Goal: Task Accomplishment & Management: Complete application form

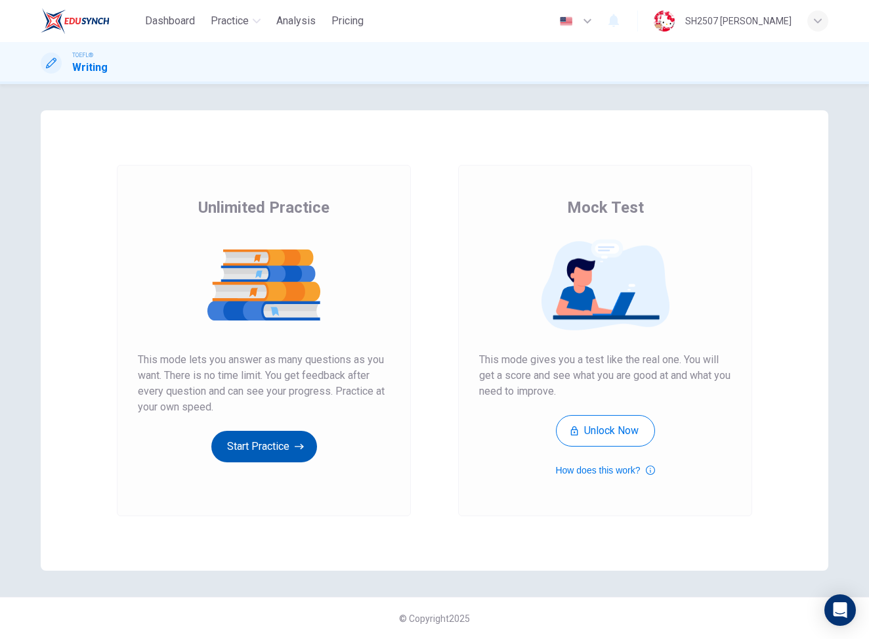
click at [265, 439] on button "Start Practice" at bounding box center [264, 447] width 106 height 32
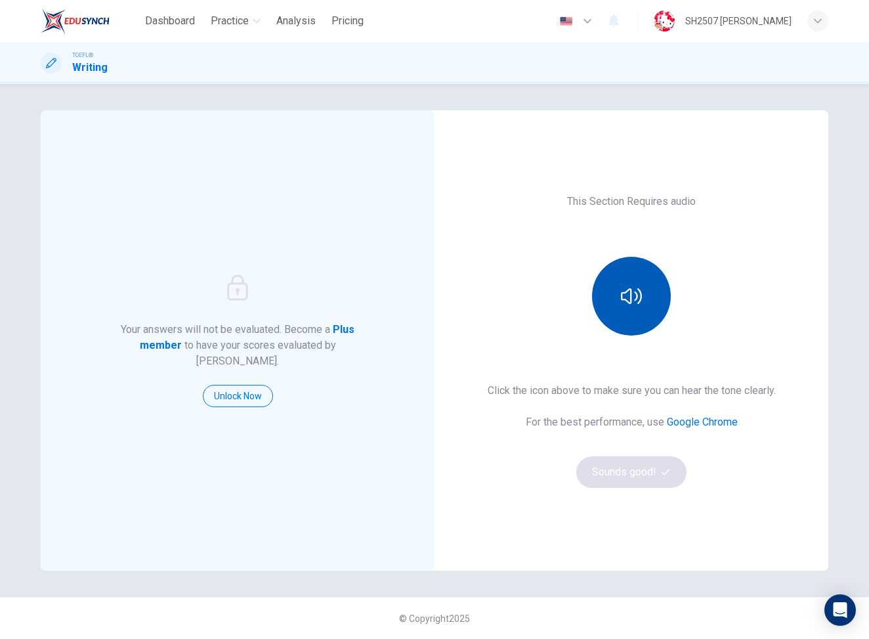
click at [630, 322] on button "button" at bounding box center [631, 296] width 79 height 79
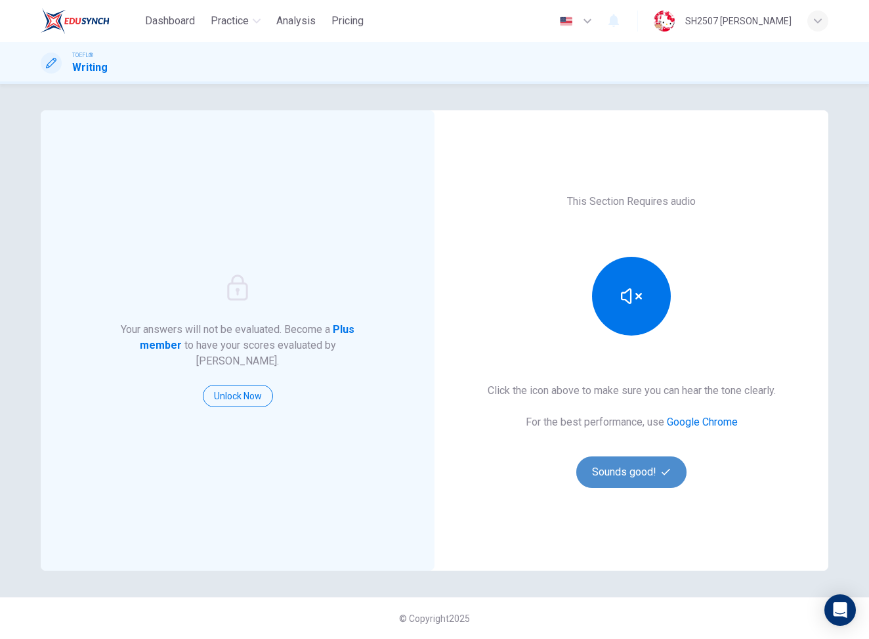
click at [621, 468] on button "Sounds good!" at bounding box center [631, 472] width 110 height 32
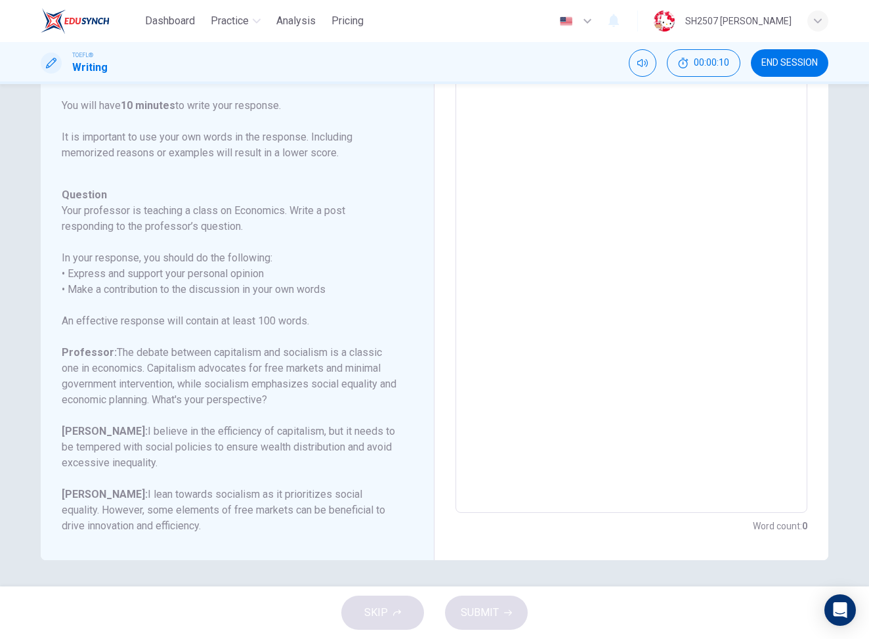
click at [674, 185] on textarea at bounding box center [632, 293] width 334 height 417
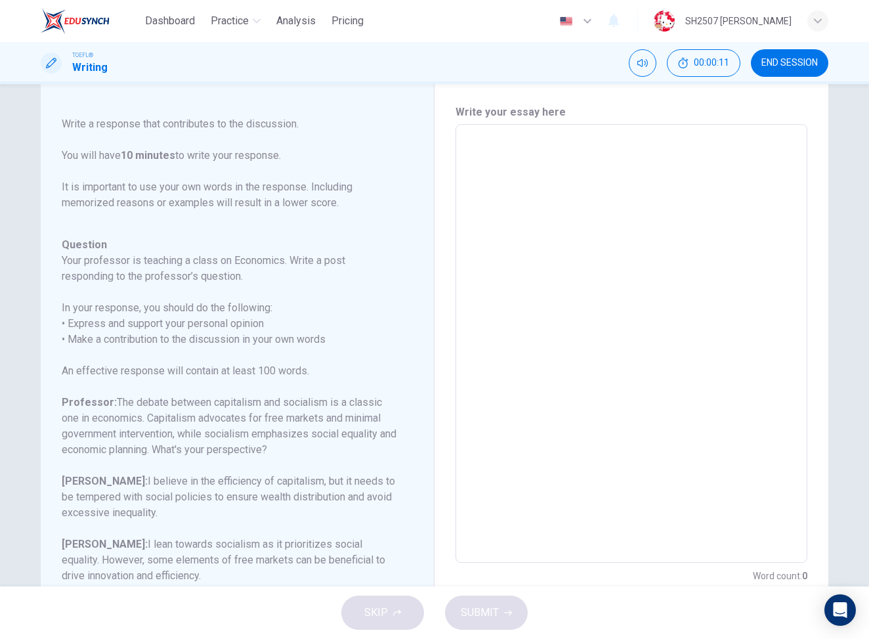
scroll to position [30, 0]
click at [627, 205] on textarea at bounding box center [632, 346] width 334 height 417
click at [563, 179] on textarea at bounding box center [632, 346] width 334 height 417
click at [541, 154] on textarea at bounding box center [632, 346] width 334 height 417
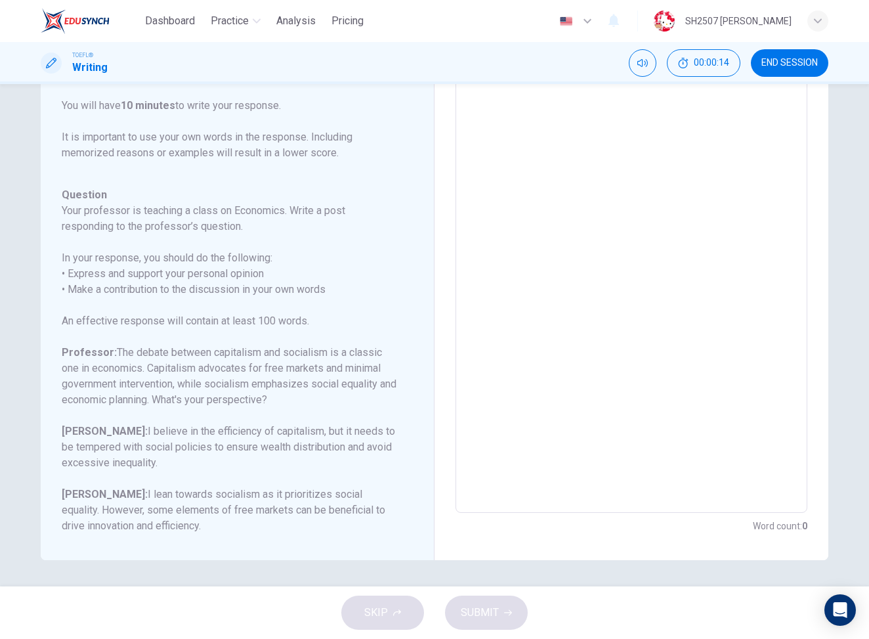
click at [268, 451] on h6 "[PERSON_NAME]: I believe in the efficiency of capitalism, but it needs to be te…" at bounding box center [229, 446] width 335 height 47
click at [506, 279] on textarea at bounding box center [632, 293] width 334 height 417
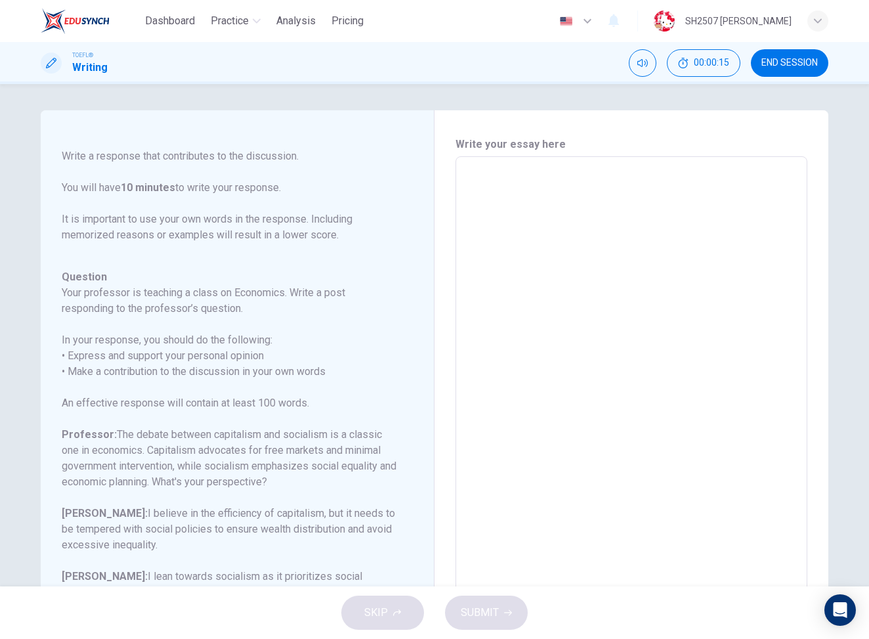
scroll to position [-5, 0]
click at [520, 246] on textarea at bounding box center [632, 375] width 334 height 417
click at [520, 152] on div "Write your essay here x ​ Word count : 0" at bounding box center [632, 376] width 352 height 479
click at [546, 197] on textarea at bounding box center [632, 375] width 334 height 417
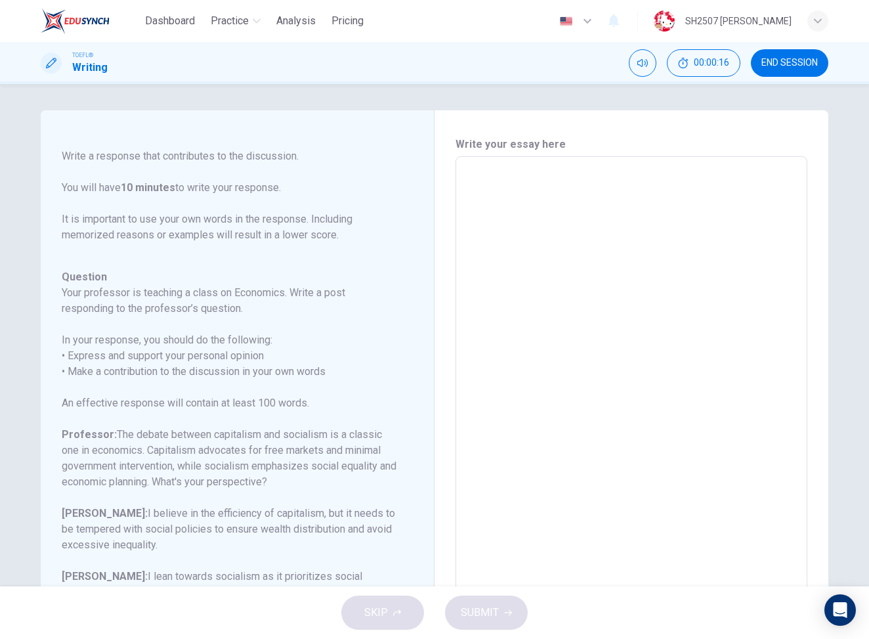
click at [546, 197] on textarea at bounding box center [632, 375] width 334 height 417
click at [515, 184] on textarea at bounding box center [632, 375] width 334 height 417
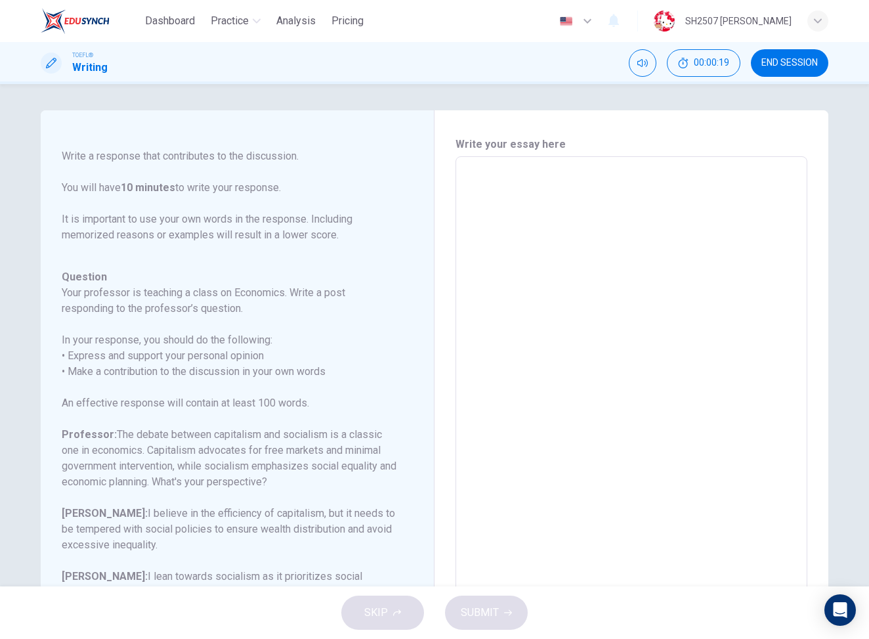
click at [470, 173] on textarea at bounding box center [632, 375] width 334 height 417
type textarea "a"
type textarea "x"
type textarea "as"
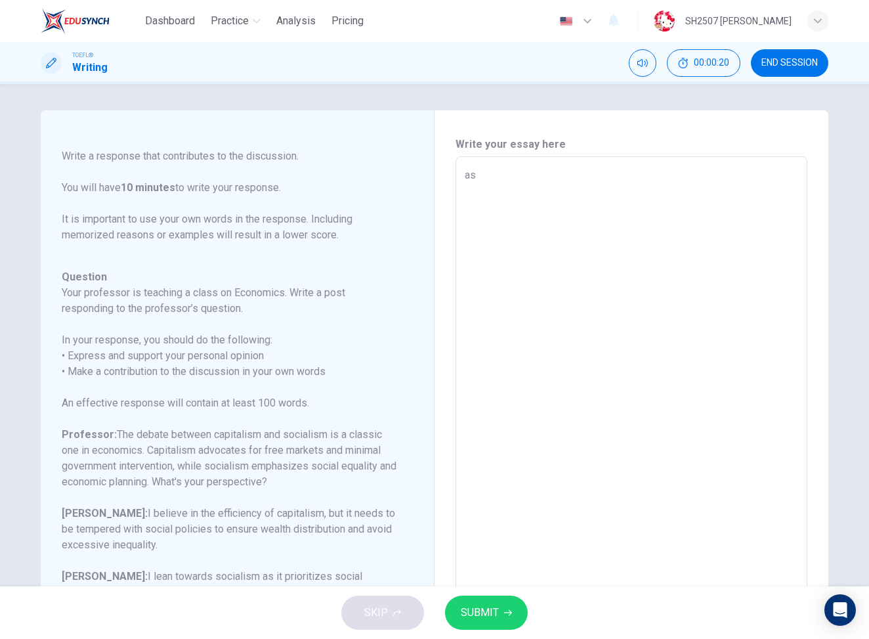
type textarea "x"
type textarea "asd"
type textarea "x"
type textarea "asdf"
type textarea "x"
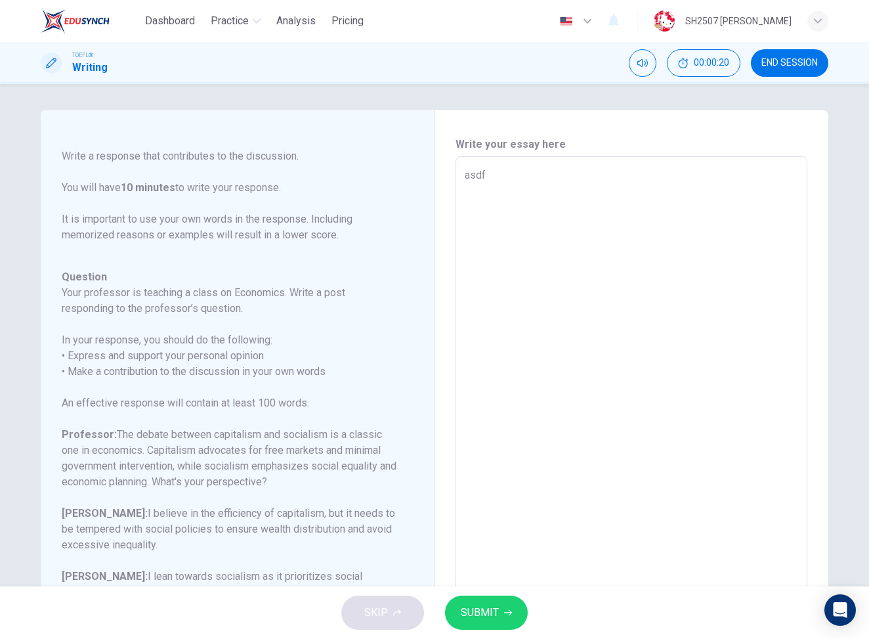
type textarea "asdaf"
click at [479, 173] on textarea "asdf" at bounding box center [632, 375] width 334 height 417
type textarea "x"
type textarea "asdasf"
type textarea "x"
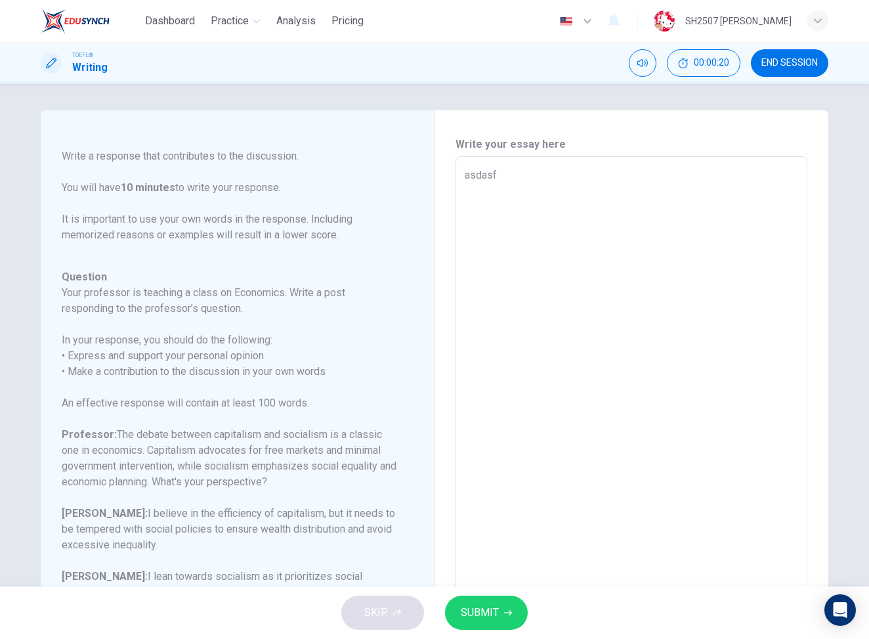
type textarea "asdasdf"
type textarea "x"
type textarea "asdasdff"
type textarea "x"
click at [479, 173] on textarea "asdasf" at bounding box center [632, 375] width 334 height 417
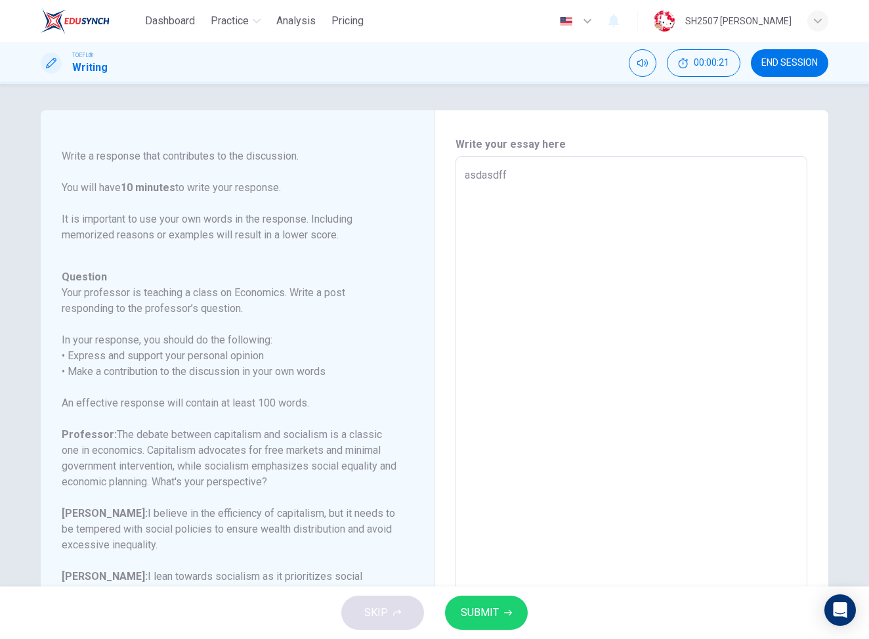
type textarea "a"
type textarea "x"
type textarea "as"
type textarea "x"
click at [479, 173] on textarea "asdasdff" at bounding box center [632, 375] width 334 height 417
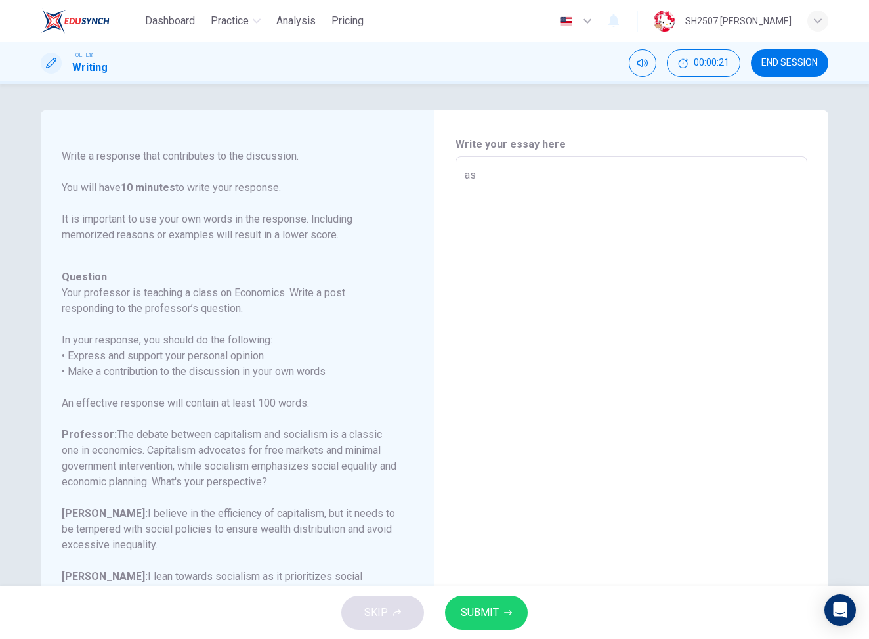
type textarea "d"
type textarea "x"
click at [513, 173] on textarea "d" at bounding box center [632, 375] width 334 height 417
type textarea "I"
type textarea "x"
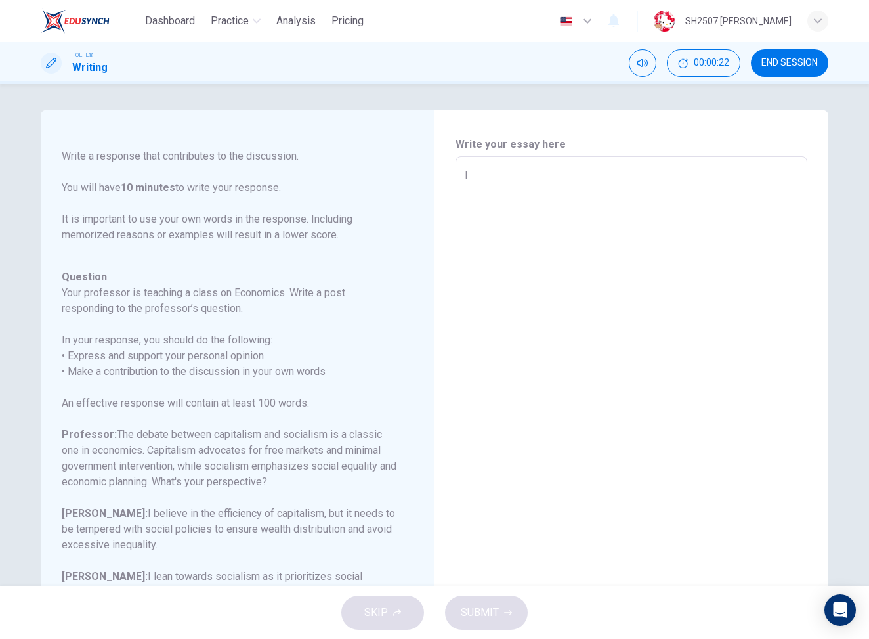
type textarea "In"
type textarea "x"
type textarea "I"
type textarea "x"
type textarea "I"
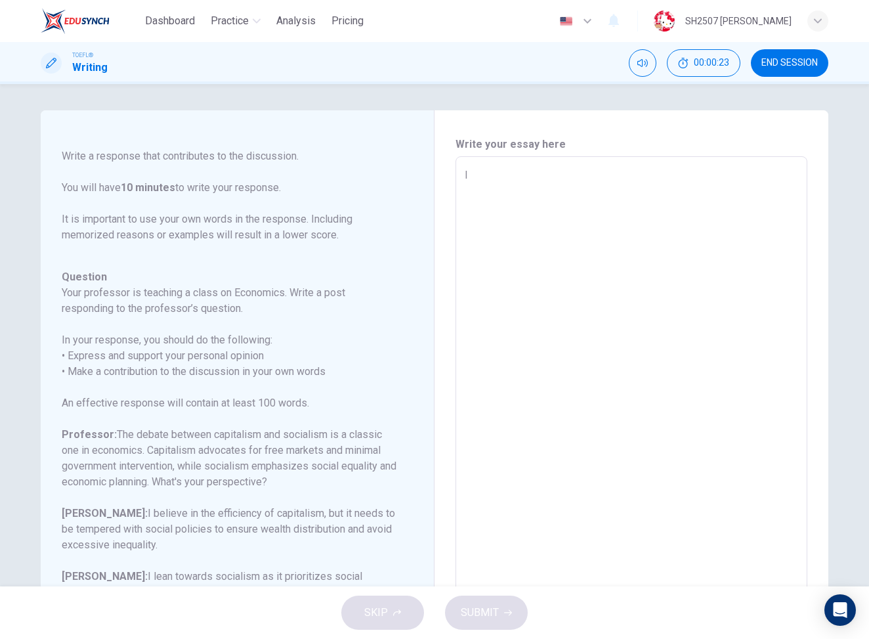
type textarea "x"
type textarea "I"
type textarea "x"
type textarea "I B"
type textarea "x"
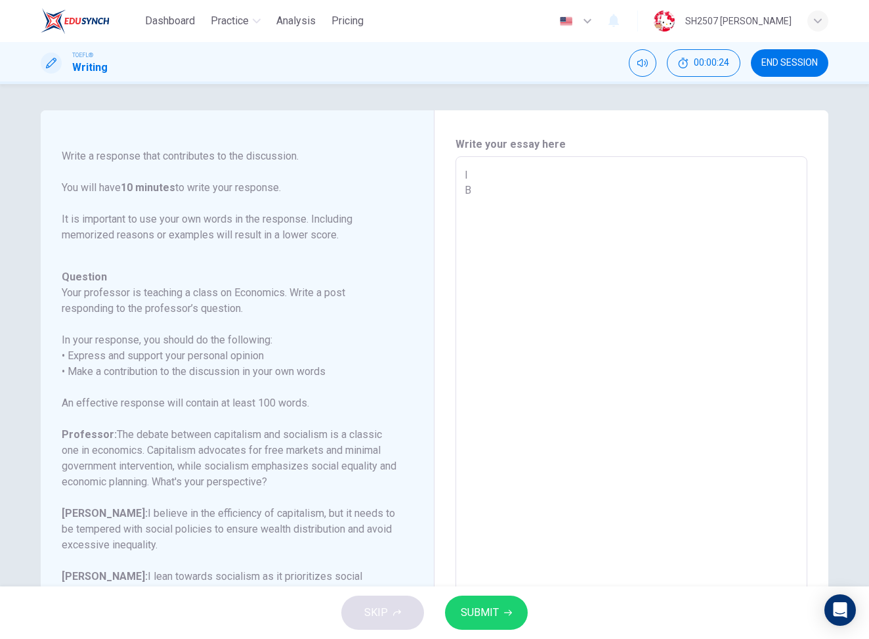
type textarea "I B"
type textarea "x"
type textarea "I B W"
type textarea "x"
type textarea "I B W"
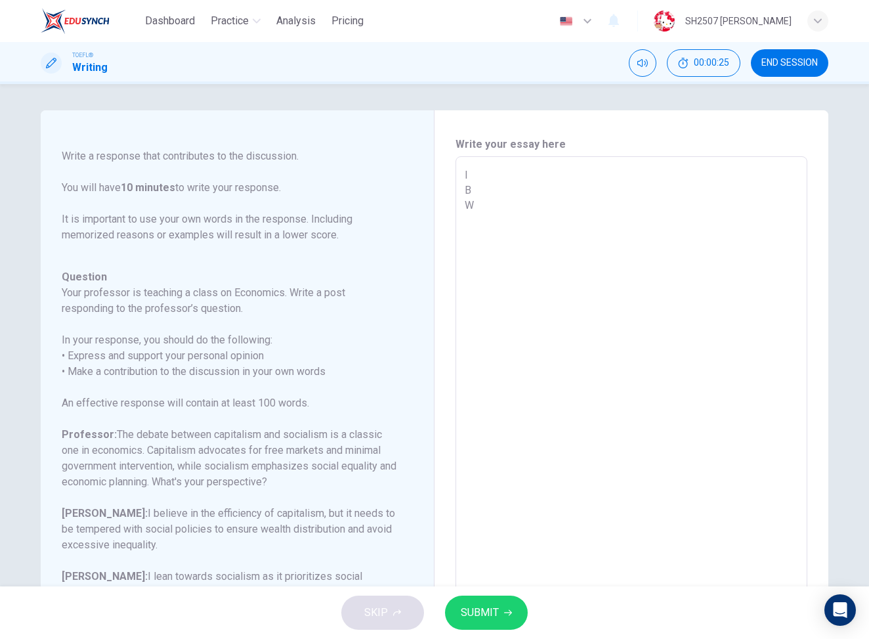
type textarea "x"
type textarea "I B W i"
type textarea "x"
type textarea "I B W i"
type textarea "x"
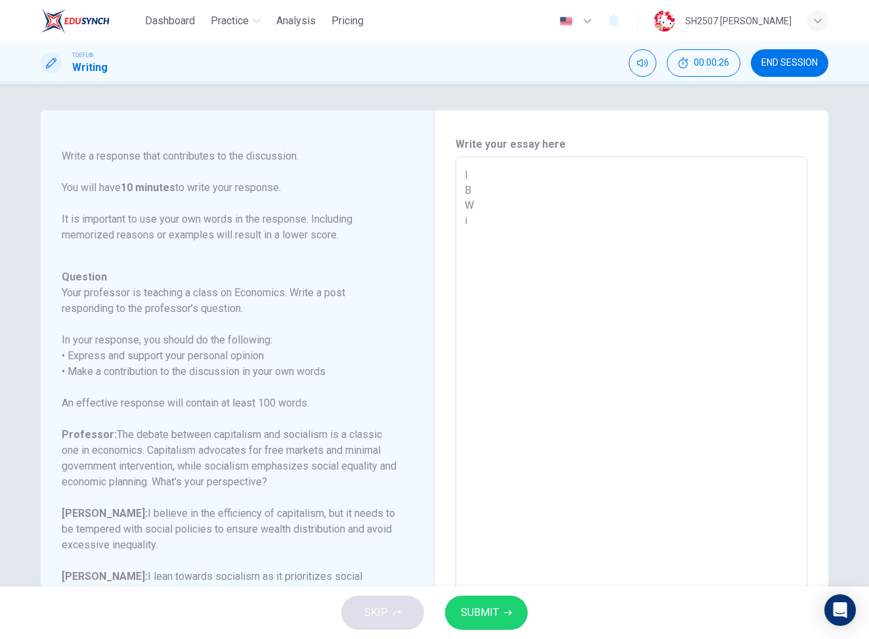
type textarea "I B W i U"
type textarea "x"
type textarea "I B W i"
type textarea "x"
type textarea "I B W i I"
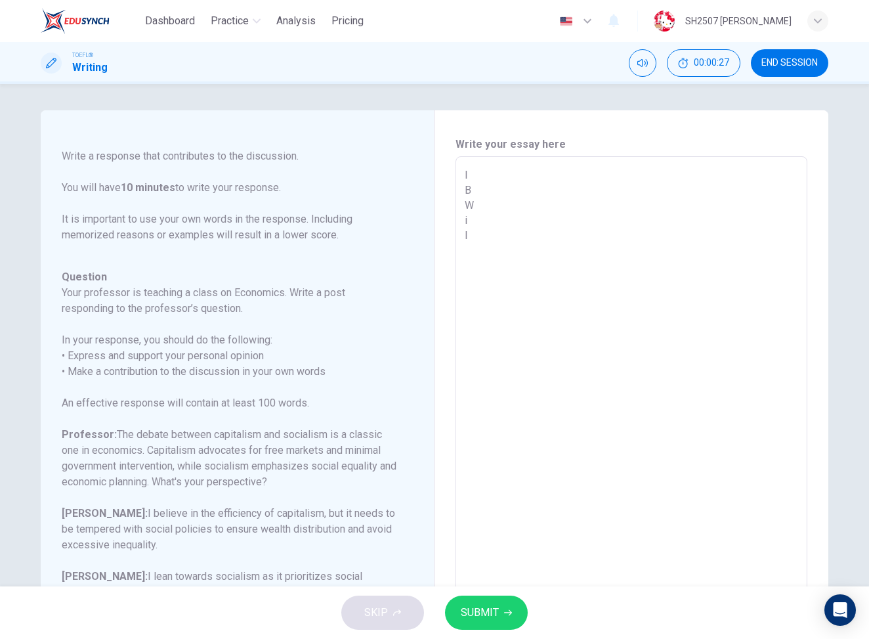
type textarea "x"
type textarea "I B W i I"
type textarea "x"
type textarea "I B W i I U"
type textarea "x"
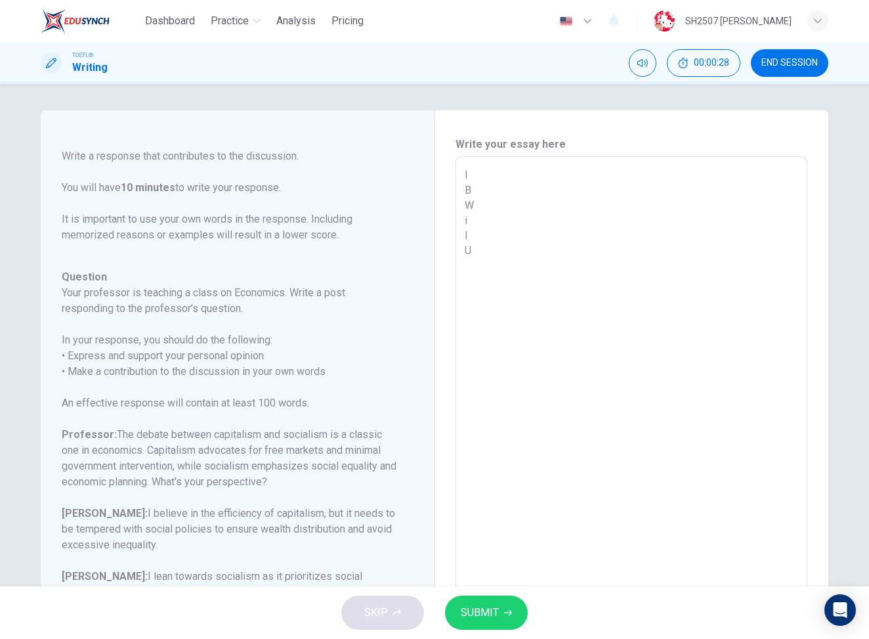
type textarea "I B W i I U"
type textarea "x"
type textarea "I B W i I U a"
type textarea "x"
type textarea "I B W i I U an"
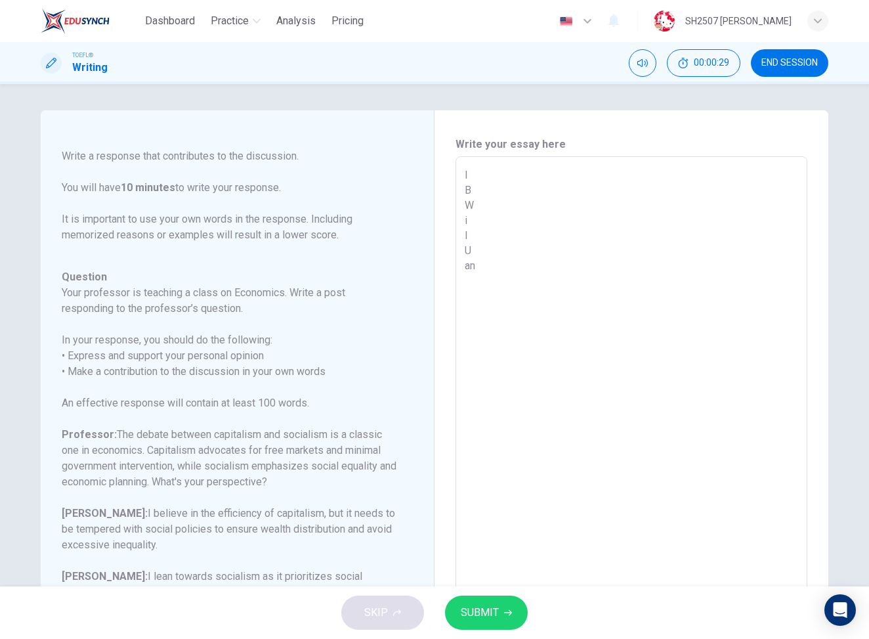
type textarea "x"
type textarea "I B W i I U and"
type textarea "x"
type textarea "I B W i I U and"
type textarea "x"
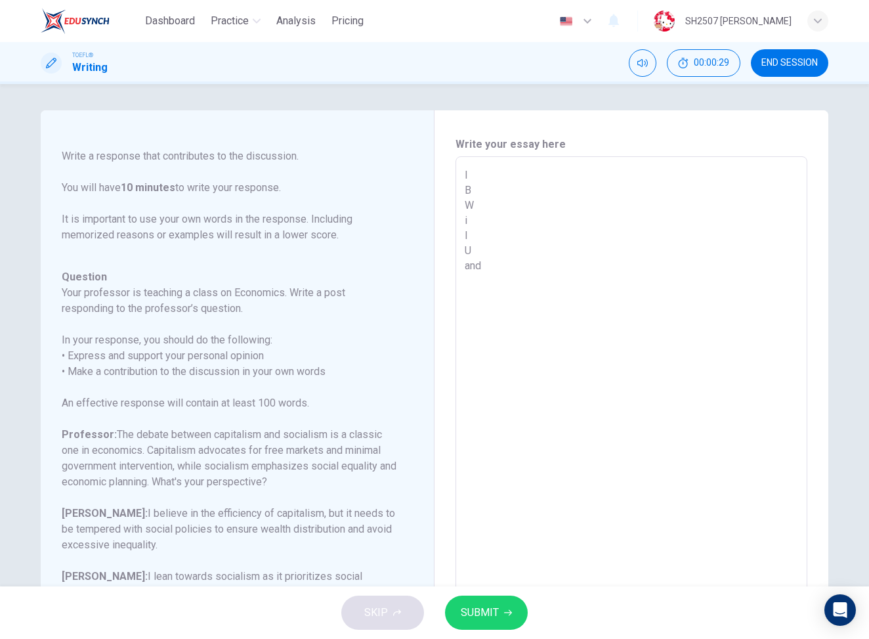
type textarea "I B W i I U and a"
type textarea "x"
type textarea "I B W i I U and as"
type textarea "x"
type textarea "I B W i I U and as"
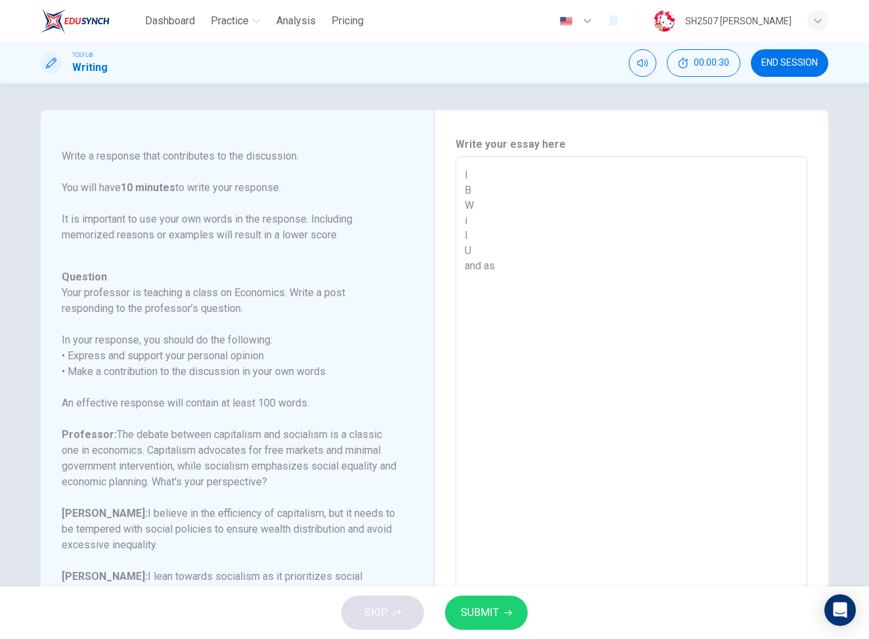
type textarea "x"
type textarea "I B W i I U and as a"
type textarea "x"
type textarea "I B W i I U and as a"
type textarea "x"
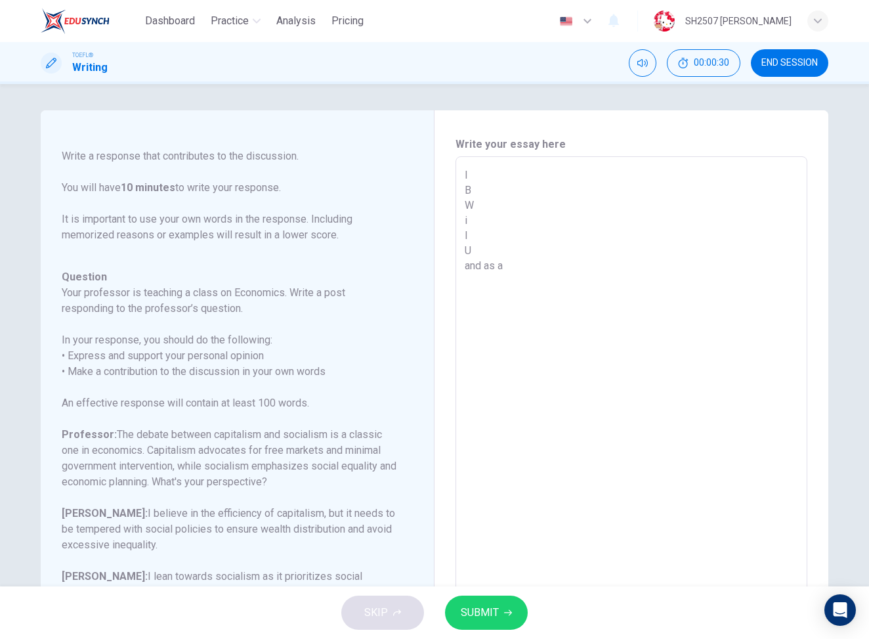
type textarea "I B W i I U and as a r"
type textarea "x"
type textarea "I B W i I U and as a re"
type textarea "x"
type textarea "I B W i I U and as a res"
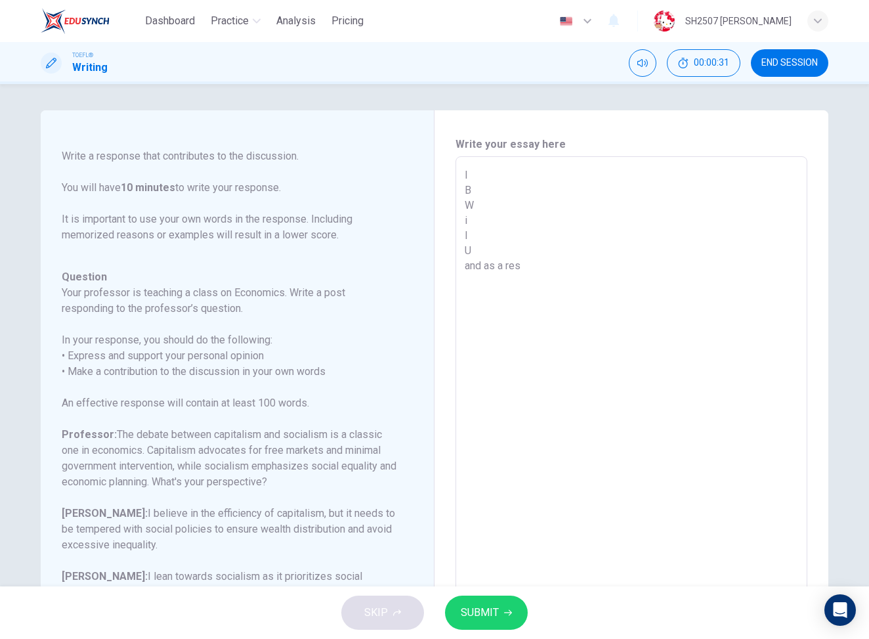
type textarea "x"
type textarea "I B W i I U and as a resu"
type textarea "x"
type textarea "I B W i I U and as a resul"
type textarea "x"
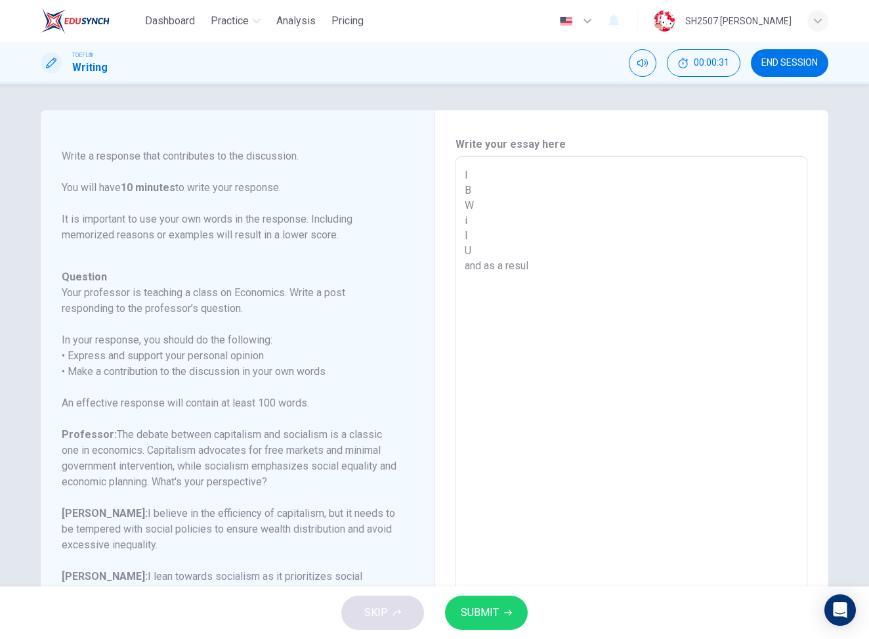
type textarea "I B W i I U and as a result"
type textarea "x"
type textarea "I B W i I U and as a result,"
type textarea "x"
click at [504, 173] on textarea "I B W i I U and as a result," at bounding box center [632, 375] width 334 height 417
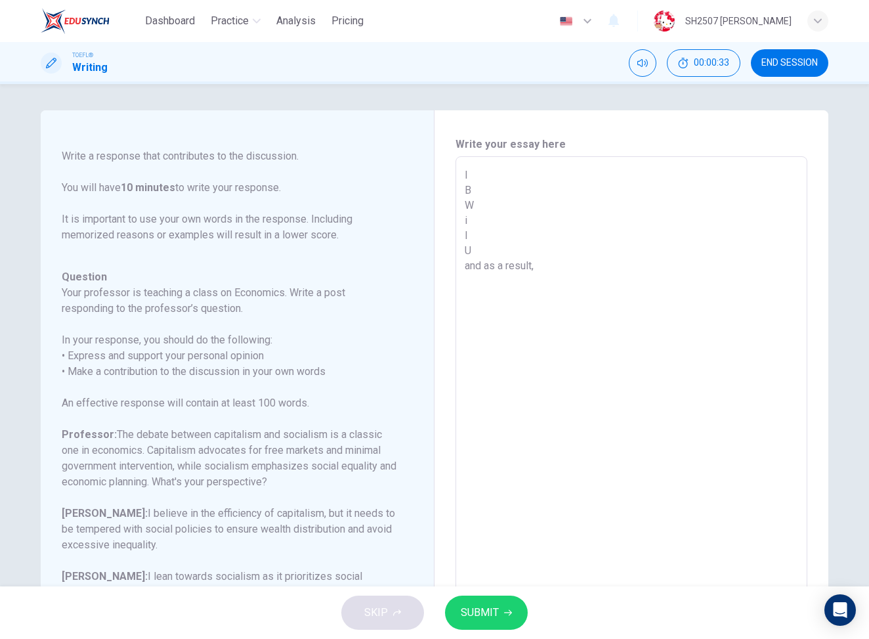
type textarea "I B W i I U and as a result,"
type textarea "x"
type textarea "I B W i I U and as a result,"
type textarea "x"
type textarea "In B W i I U and as a result,"
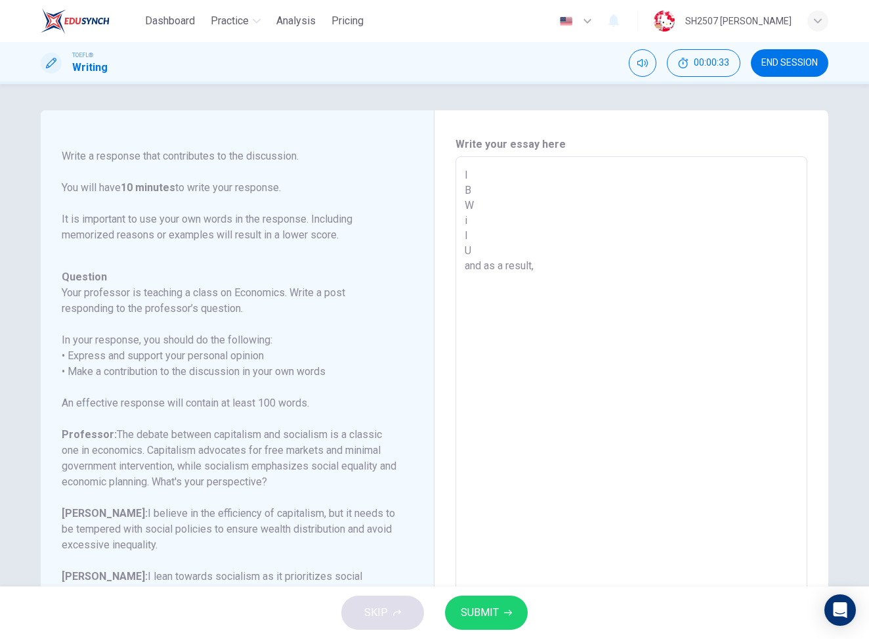
type textarea "x"
type textarea "In B W i I U and as a result,"
type textarea "x"
type textarea "In m B W i I U and as a result,"
type textarea "x"
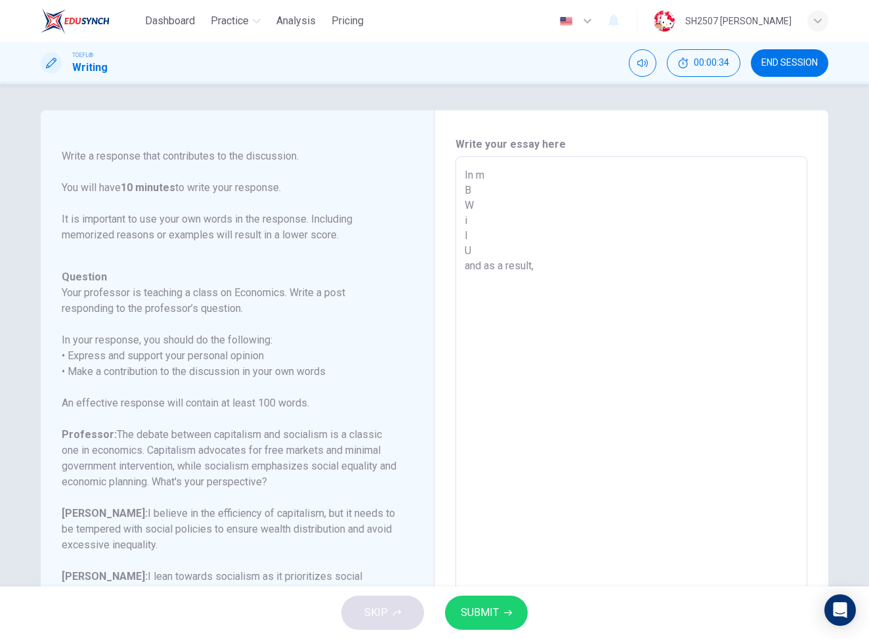
type textarea "In my B W i I U and as a result,"
type textarea "x"
type textarea "In my B W i I U and as a result,"
type textarea "x"
type textarea "In my o B W i I U and as a result,"
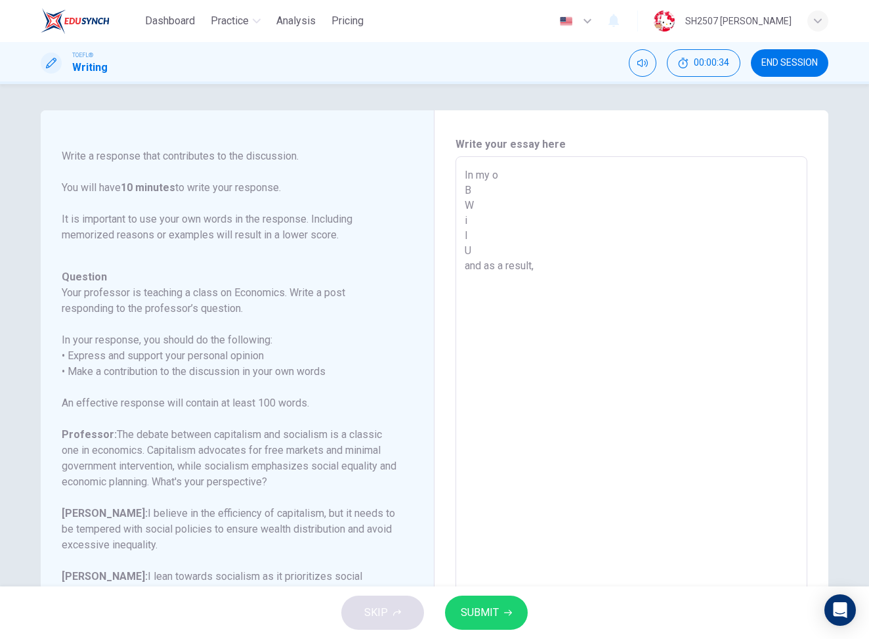
type textarea "x"
type textarea "In my op B W i I U and as a result,"
type textarea "x"
type textarea "In my opi B W i I U and as a result,"
type textarea "x"
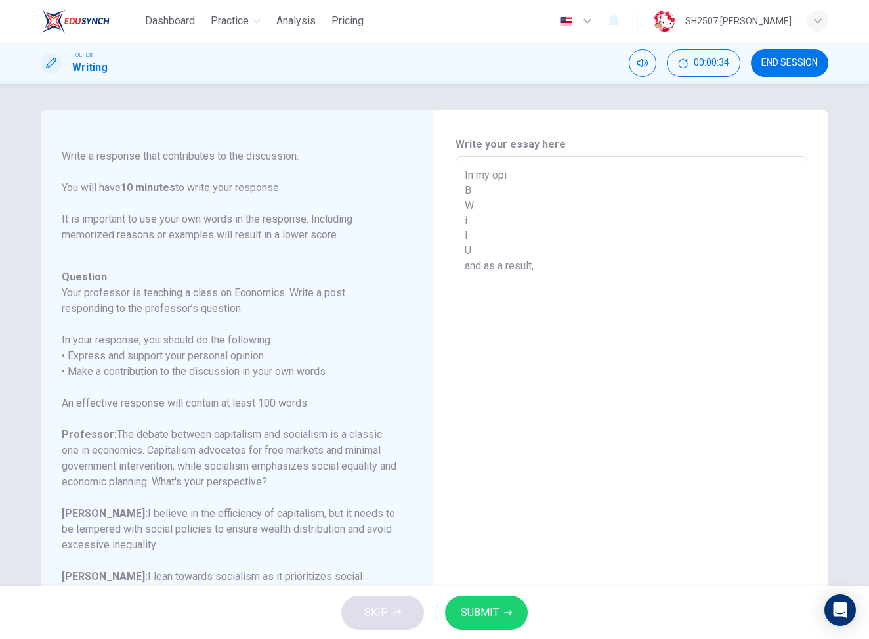
type textarea "In my opin B W i I U and as a result,"
type textarea "x"
type textarea "In my opini B W i I U and as a result,"
type textarea "x"
type textarea "In my opinio B W i I U and as a result,"
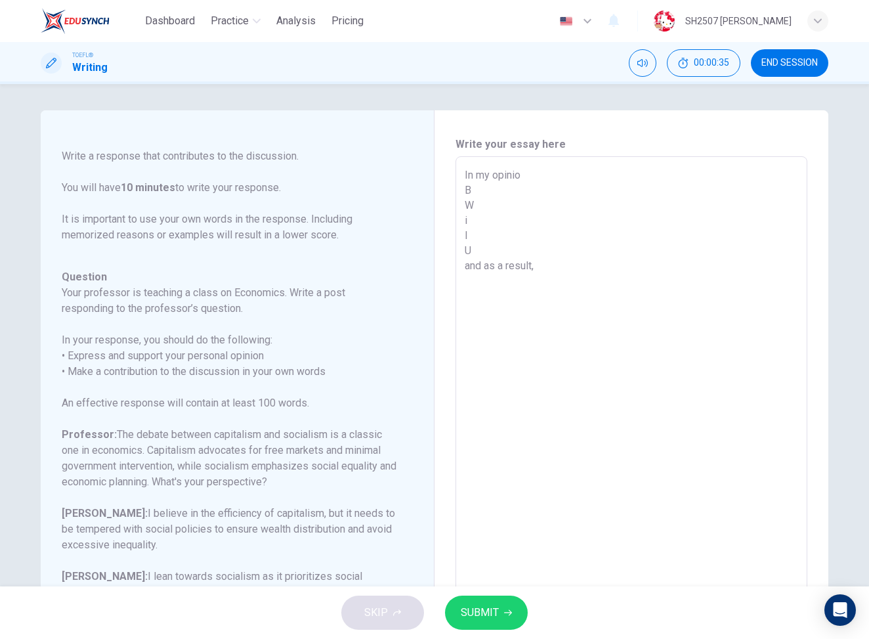
type textarea "x"
type textarea "In my opiniot B W i I U and as a result,"
type textarea "x"
type textarea "In my opinio B W i I U and as a result,"
type textarea "x"
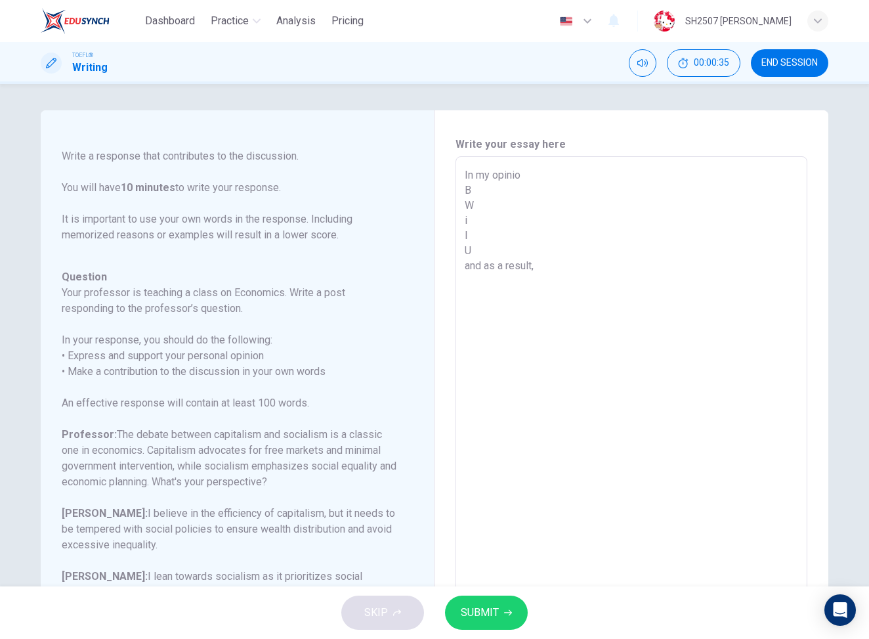
type textarea "In my opini B W i I U and as a result,"
type textarea "x"
type textarea "In my opinio B W i I U and as a result,"
type textarea "x"
type textarea "In my opinion B W i I U and as a result,"
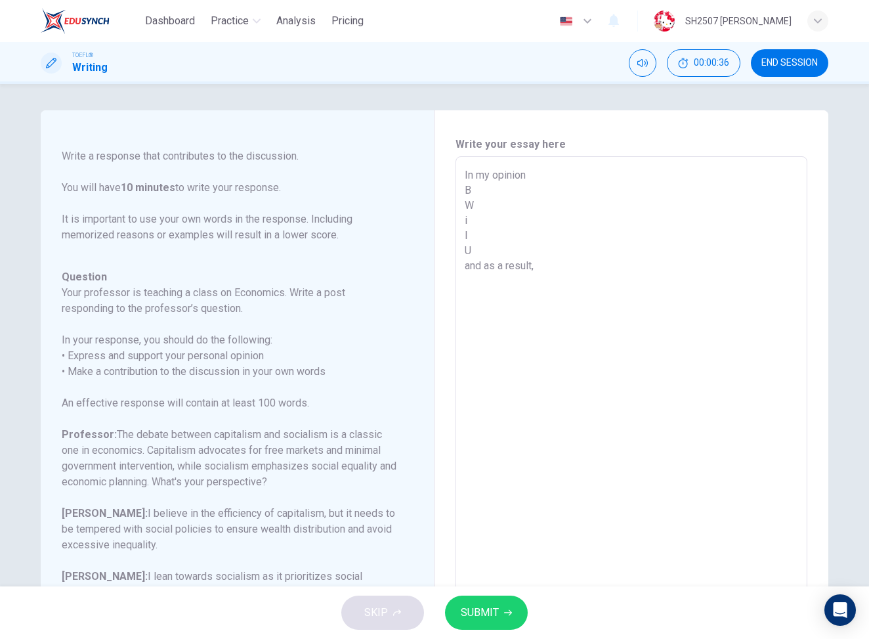
type textarea "x"
type textarea "In my opinion, B W i I U and as a result,"
type textarea "x"
type textarea "In my opinion, B W i I U and as a result,"
type textarea "x"
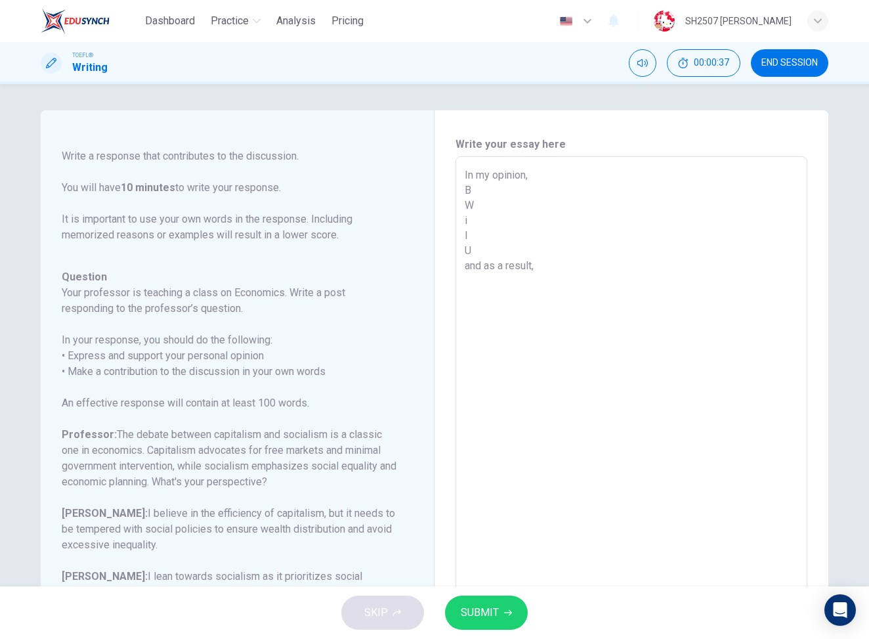
type textarea "In my opinion, _ B W i I U and as a result,"
type textarea "x"
type textarea "In my opinion, __ B W i I U and as a result,"
type textarea "x"
type textarea "In my opinion, ___ B W i I U and as a result,"
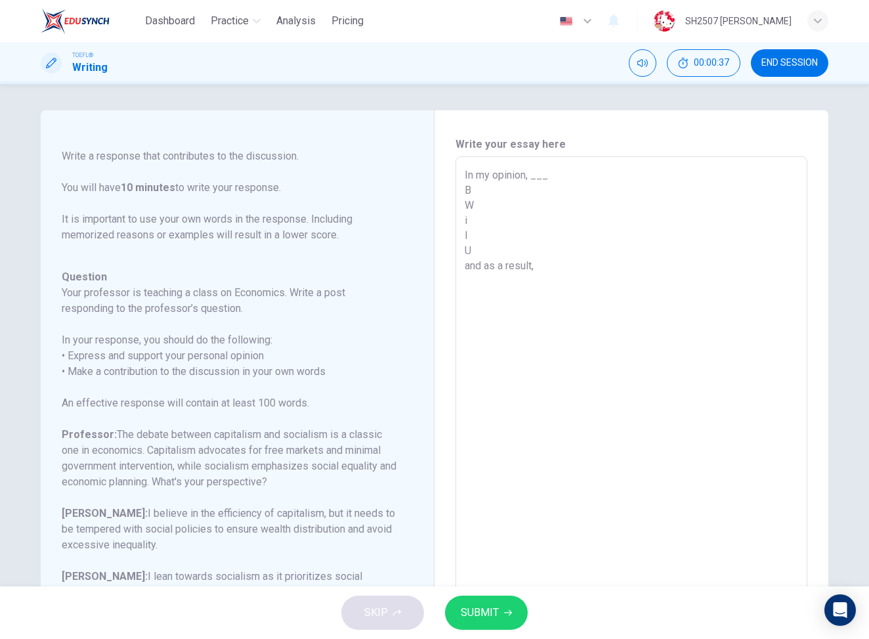
type textarea "x"
type textarea "In my opinion, __ B W i I U and as a result,"
type textarea "x"
type textarea "In my opinion, _ B W i I U and as a result,"
type textarea "x"
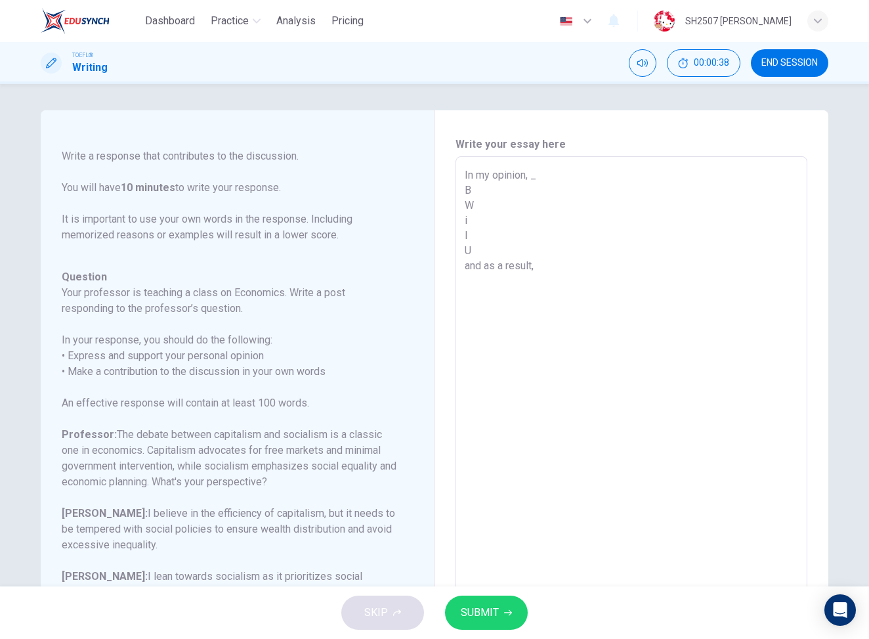
type textarea "In my opinion, B W i I U and as a result,"
type textarea "x"
type textarea "In my opinion, . B W i I U and as a result,"
type textarea "x"
type textarea "In my opinion, B W i I U and as a result,"
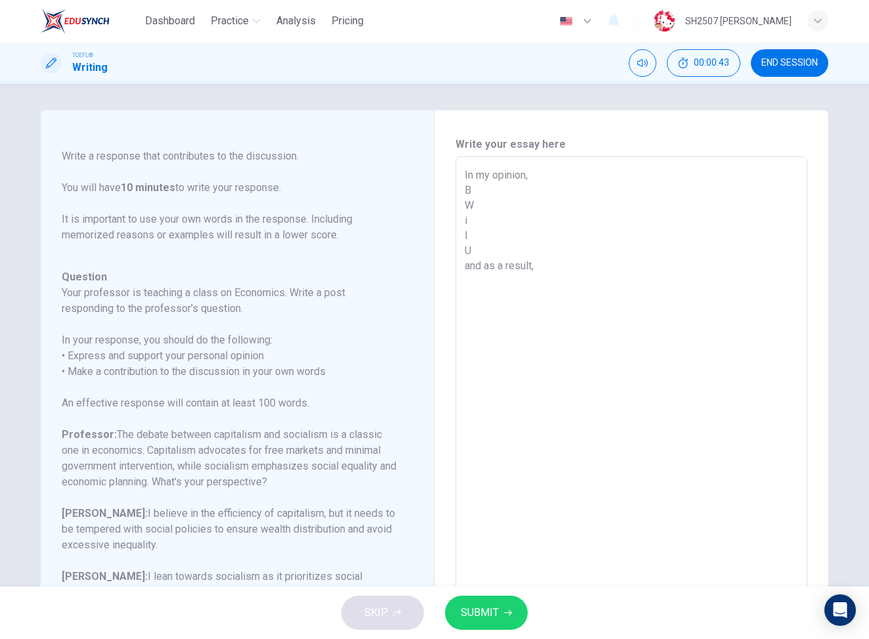
type textarea "x"
type textarea "In my opinion, W i I U and as a result,"
type textarea "x"
type textarea "In my opinion, b W i I U and as a result,"
type textarea "x"
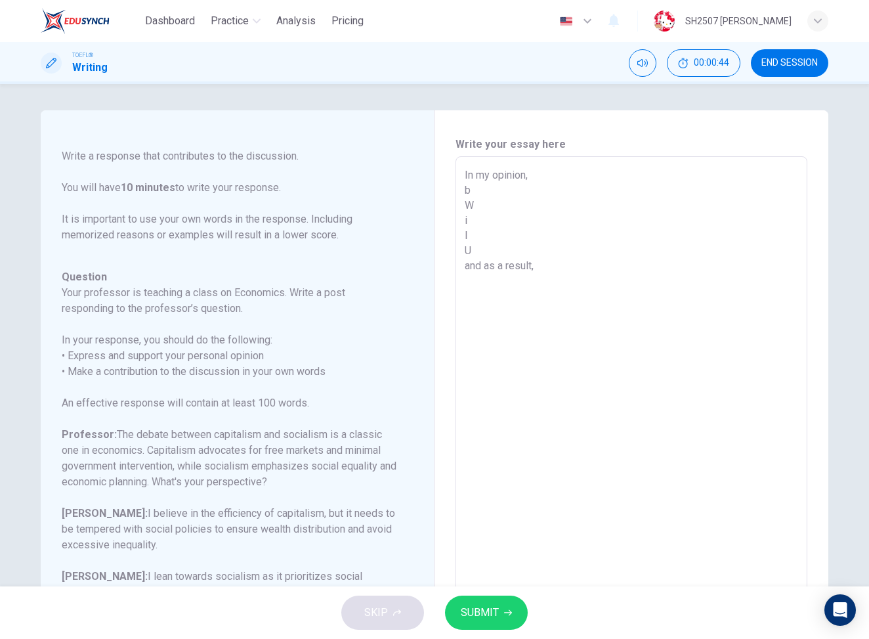
type textarea "In my opinion, be W i I U and as a result,"
type textarea "x"
type textarea "In my opinion, bec W i I U and as a result,"
type textarea "x"
type textarea "In my opinion, beca W i I U and as a result,"
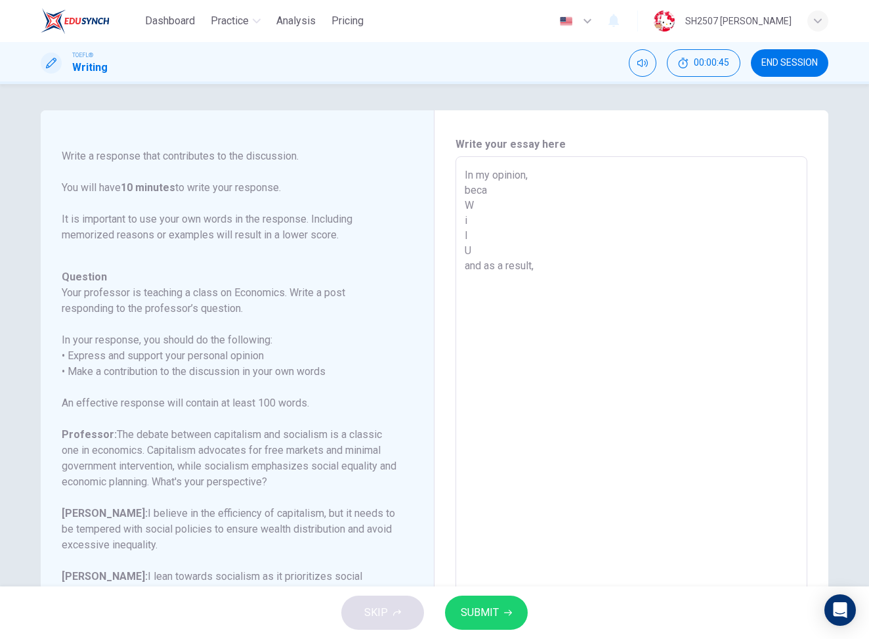
type textarea "x"
type textarea "In my opinion, becau W i I U and as a result,"
type textarea "x"
type textarea "In my opinion, becaus W i I U and as a result,"
type textarea "x"
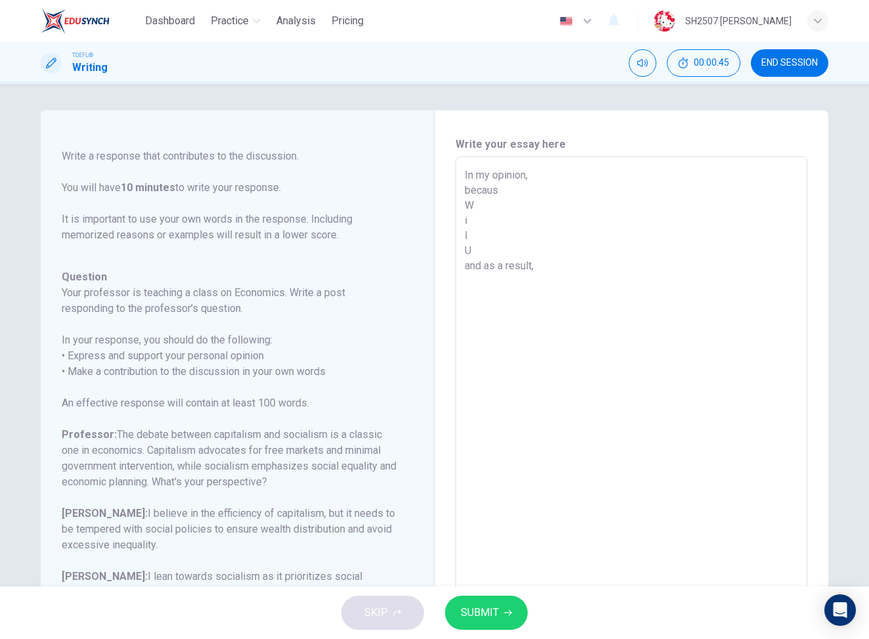
type textarea "In my opinion, because W i I U and as a result,"
type textarea "x"
type textarea "In my opinion, because W i I U and as a result,"
click at [461, 193] on div "In my opinion, because W i I U and as a result, x ​" at bounding box center [632, 375] width 352 height 439
type textarea "x"
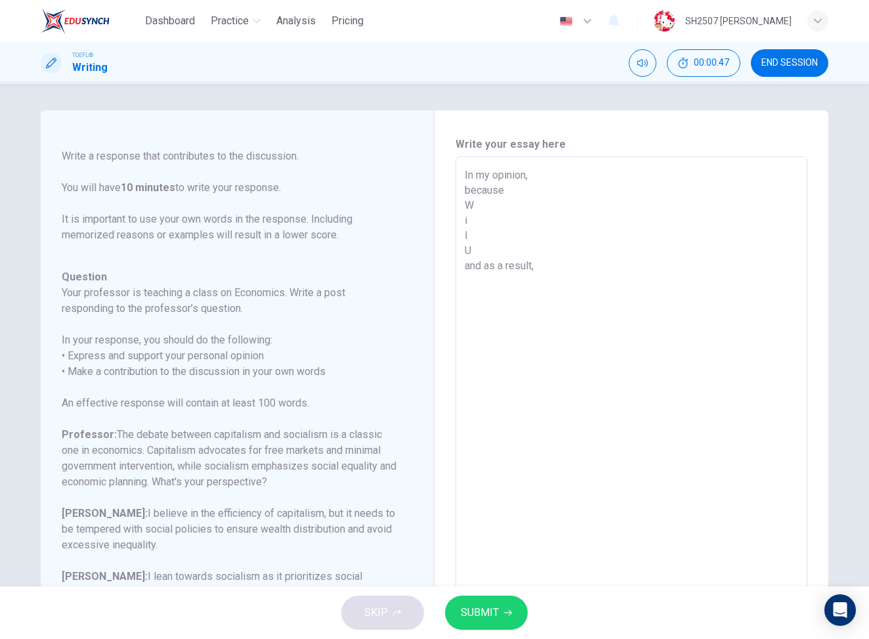
click at [540, 175] on textarea "In my opinion, because W i I U and as a result," at bounding box center [632, 375] width 334 height 417
type textarea "In my opinion, because W i I U and as a result,"
type textarea "x"
click at [605, 174] on textarea "In my opinion, because W i I U and as a result," at bounding box center [632, 375] width 334 height 417
type textarea "In my opinion, because W i I U and as a result,"
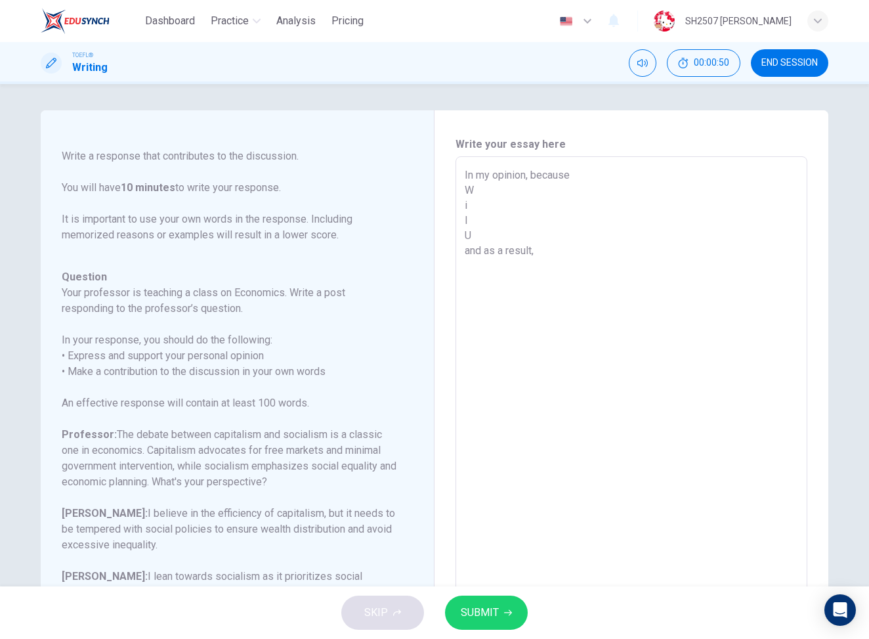
type textarea "x"
type textarea "In my opinion, because . W i I U and as a result,"
type textarea "x"
type textarea "In my opinion, because .W i I U and as a result,"
type textarea "x"
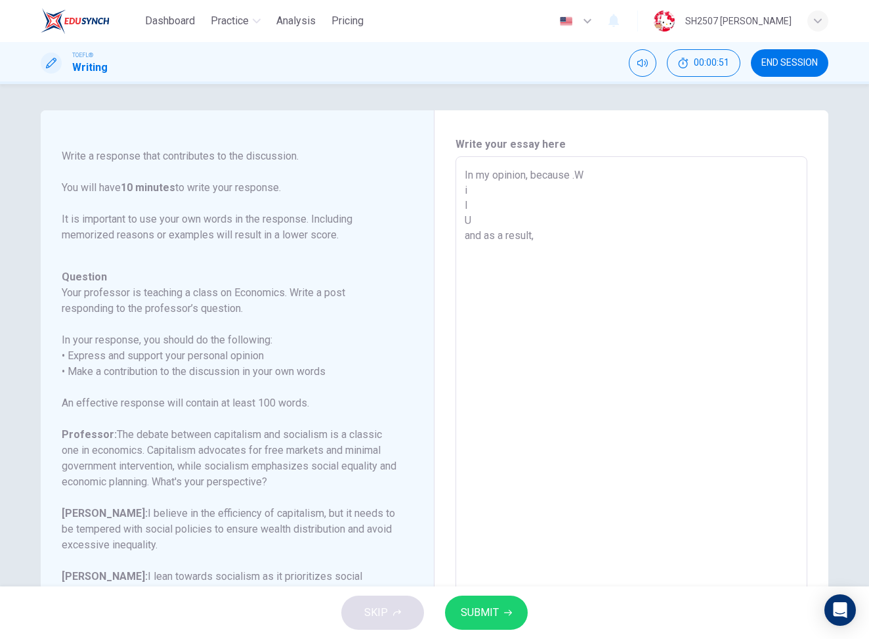
type textarea "In my opinion, because . W i I U and as a result,"
type textarea "x"
type textarea "In my opinion, because . Wi i I U and as a result,"
type textarea "x"
type textarea "In my opinion, because . Wi i I U and as a result,"
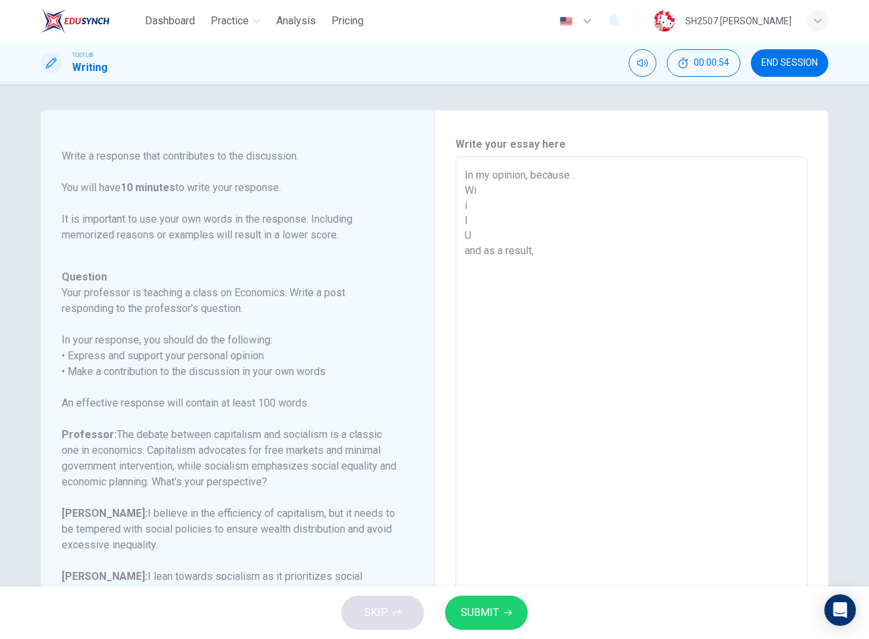
type textarea "x"
type textarea "In my opinion, because . W i I U and as a result,"
type textarea "x"
type textarea "In my opinion, because . Wi i I U and as a result,"
type textarea "x"
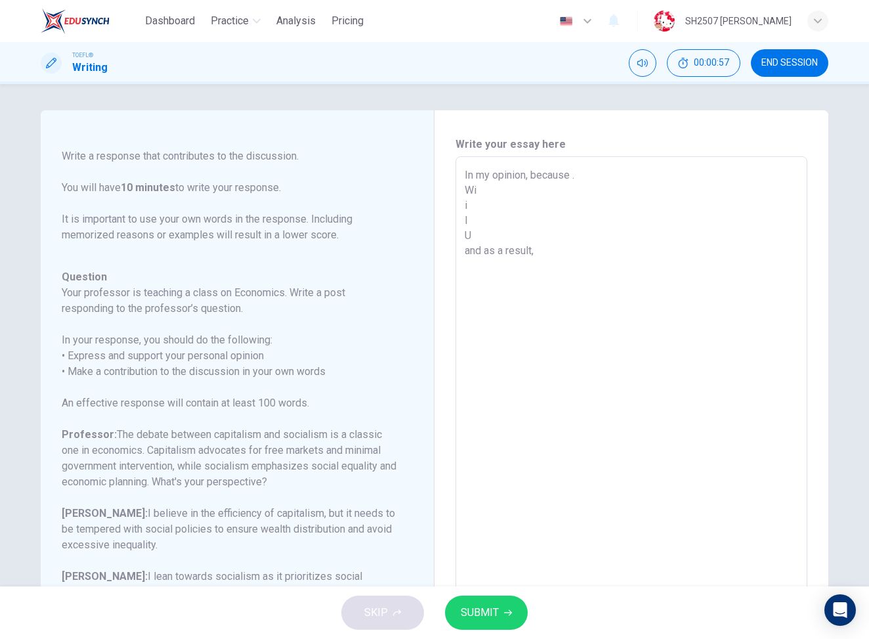
type textarea "In my opinion, because . Wil i I U and as a result,"
type textarea "x"
type textarea "In my opinion, because . Wile i I U and as a result,"
type textarea "x"
type textarea "In my opinion, because . Wile i I U and as a result,"
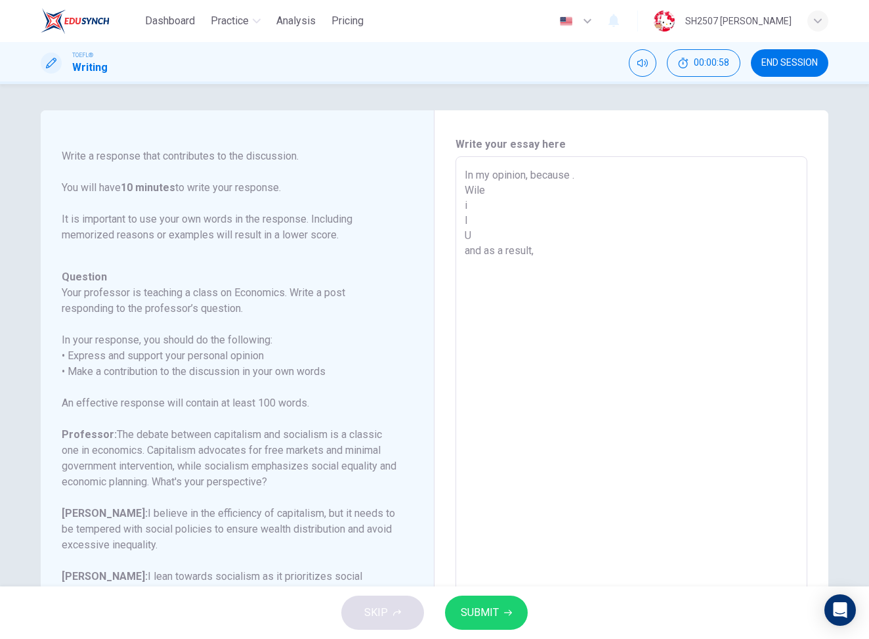
type textarea "x"
type textarea "In my opinion, because . Wile i I U and as a result,"
type textarea "x"
type textarea "In my opinion, because . Wil i I U and as a result,"
type textarea "x"
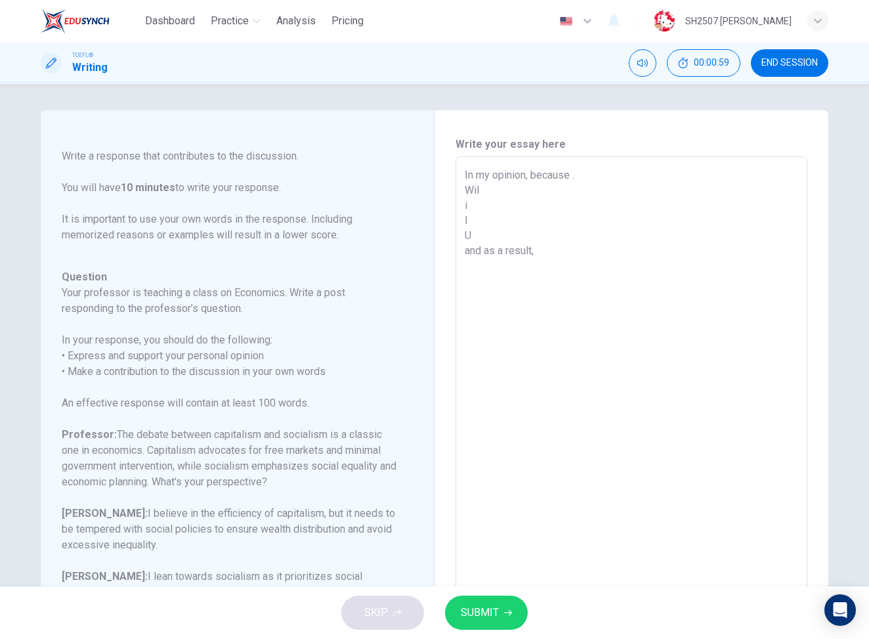
type textarea "In my opinion, because . Wi i I U and as a result,"
type textarea "x"
type textarea "In my opinion, because . W i I U and as a result,"
type textarea "x"
type textarea "In my opinion, because . Wh i I U and as a result,"
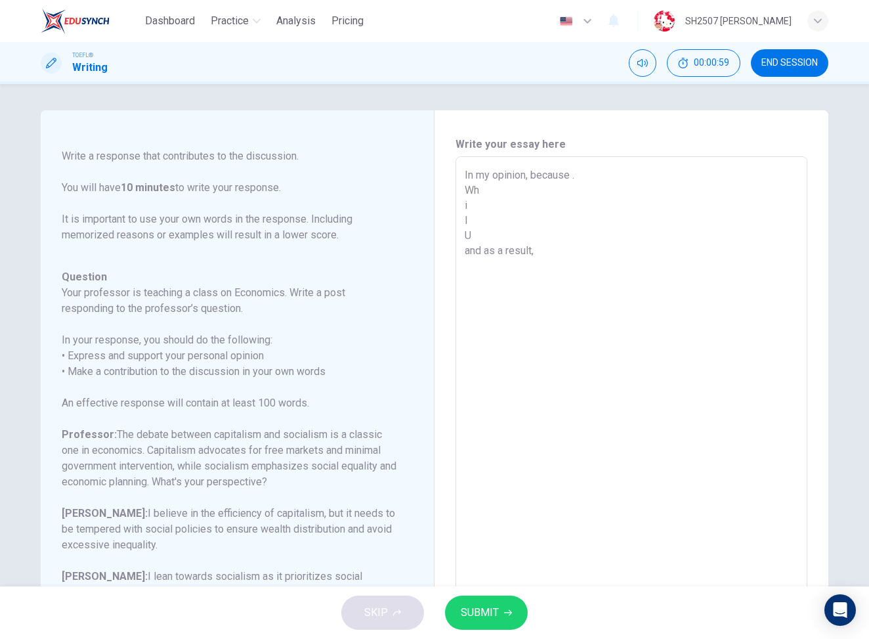
type textarea "x"
type textarea "In my opinion, because . Whi i I U and as a result,"
type textarea "x"
type textarea "In my opinion, because . Whil i I U and as a result,"
type textarea "x"
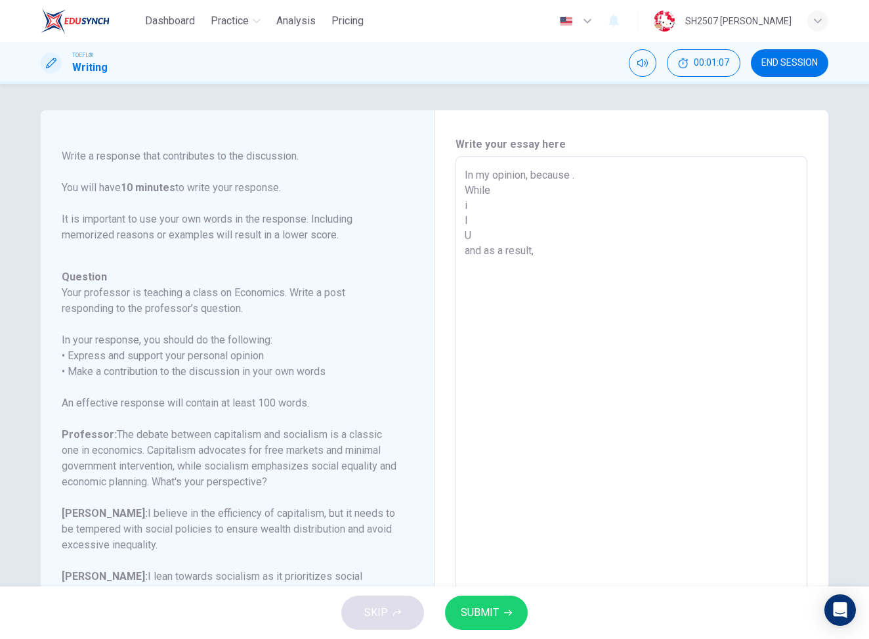
click at [557, 190] on textarea "In my opinion, because . While i I U and as a result," at bounding box center [632, 375] width 334 height 417
click at [529, 190] on textarea "In my opinion, because . While i I U and as a result," at bounding box center [632, 375] width 334 height 417
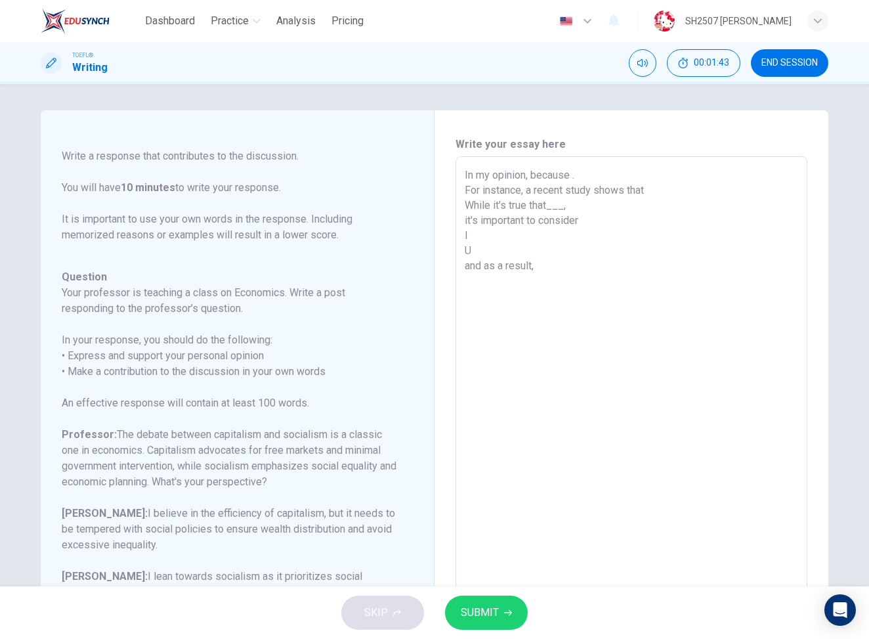
click at [480, 213] on textarea "In my opinion, because . For instance, a recent study shows that While it's tru…" at bounding box center [632, 375] width 334 height 417
click at [632, 221] on textarea "In my opinion, because . For instance, a recent study shows that While it's tru…" at bounding box center [632, 375] width 334 height 417
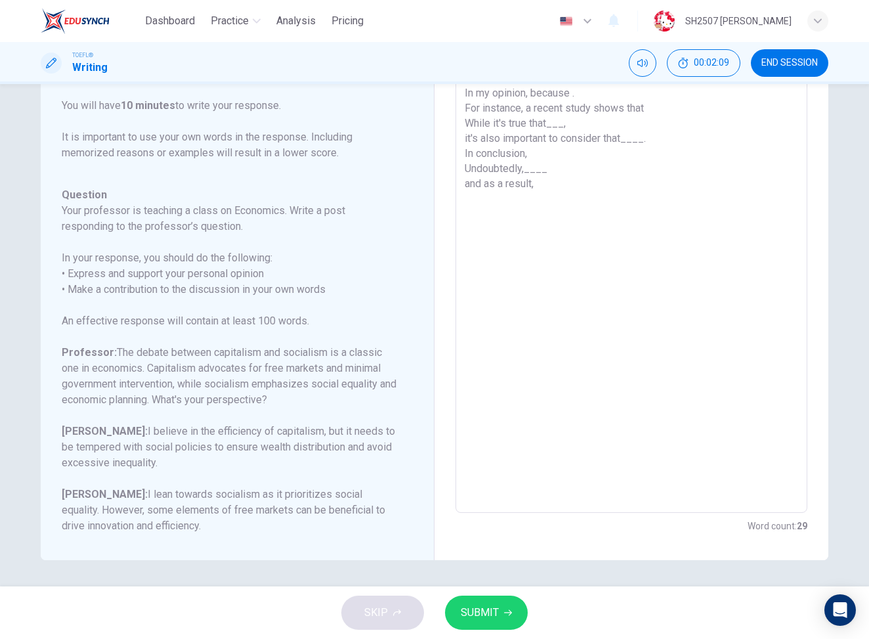
drag, startPoint x: 227, startPoint y: 274, endPoint x: 269, endPoint y: 295, distance: 47.3
click at [269, 295] on h6 "In your response, you should do the following: • Express and support your perso…" at bounding box center [229, 273] width 335 height 47
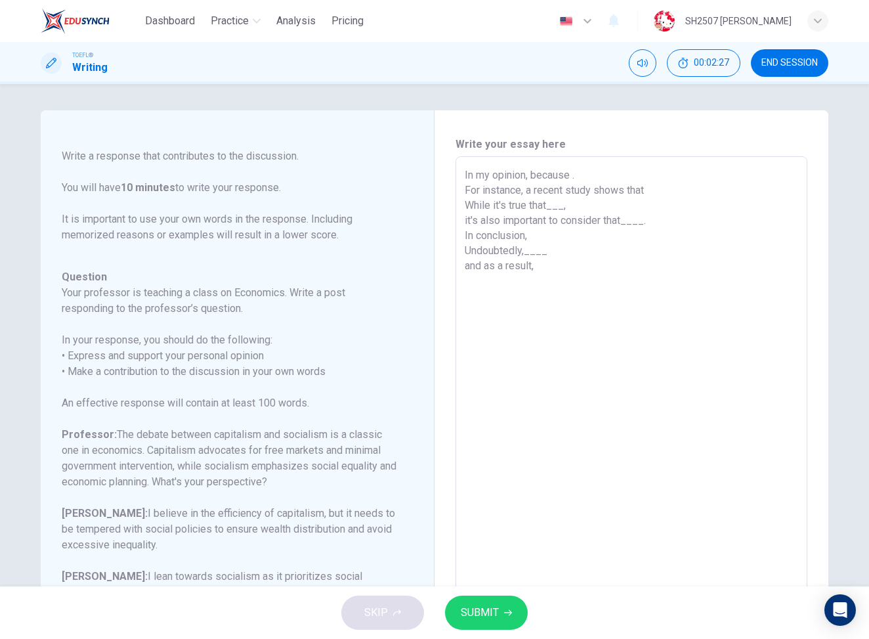
scroll to position [146, 0]
click at [534, 176] on textarea "In my opinion, because . For instance, a recent study shows that While it's tru…" at bounding box center [632, 375] width 334 height 417
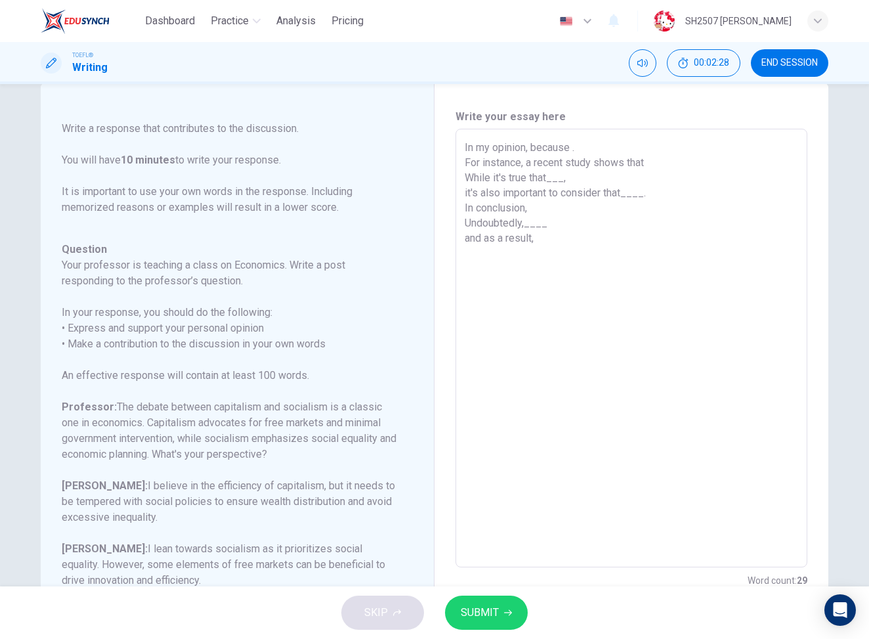
scroll to position [35, 0]
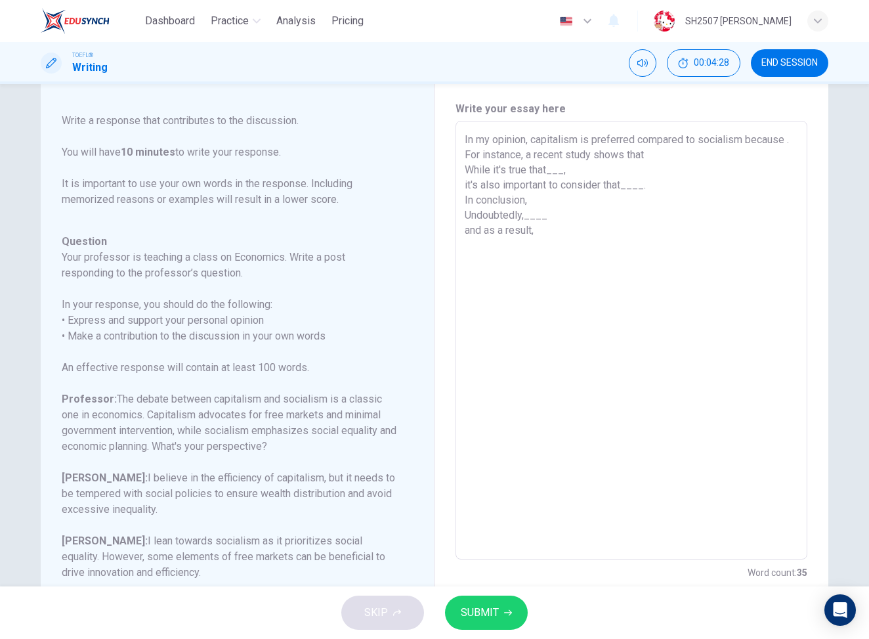
click at [599, 160] on textarea "In my opinion, capitalism is preferred compared to socialism because . For inst…" at bounding box center [632, 340] width 334 height 417
drag, startPoint x: 572, startPoint y: 168, endPoint x: 522, endPoint y: 167, distance: 49.9
click at [522, 167] on textarea "In my opinion, capitalism is preferred compared to socialism because it is bene…" at bounding box center [632, 340] width 334 height 417
click at [607, 172] on textarea "In my opinion, capitalism is preferred compared to socialism because it is bene…" at bounding box center [632, 340] width 334 height 417
click at [523, 173] on textarea "In my opinion, capitalism is preferred compared to socialism because it is bene…" at bounding box center [632, 340] width 334 height 417
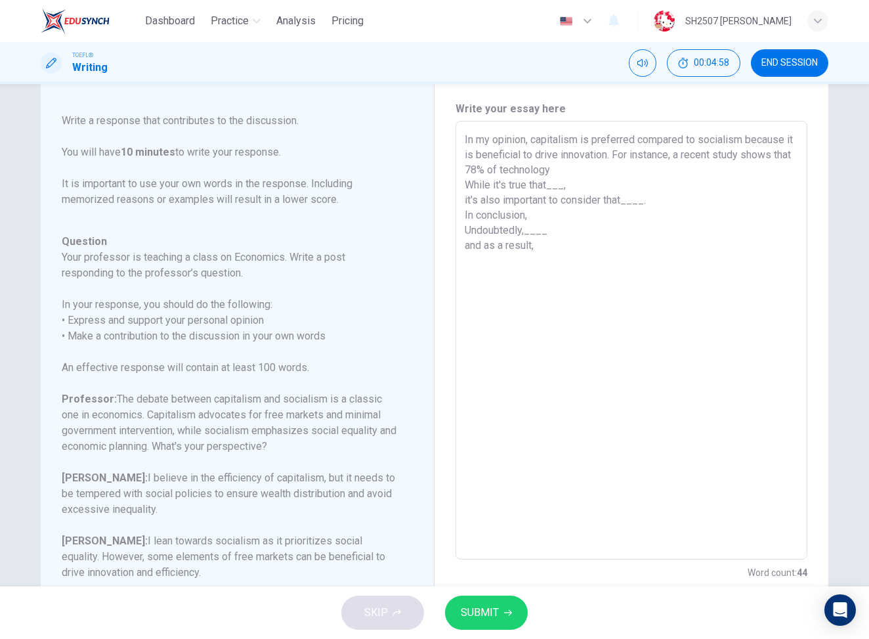
click at [584, 171] on textarea "In my opinion, capitalism is preferred compared to socialism because it is bene…" at bounding box center [632, 340] width 334 height 417
click at [519, 169] on textarea "In my opinion, capitalism is preferred compared to socialism because it is bene…" at bounding box center [632, 340] width 334 height 417
click at [638, 168] on textarea "In my opinion, capitalism is preferred compared to socialism because it is bene…" at bounding box center [632, 340] width 334 height 417
drag, startPoint x: 691, startPoint y: 172, endPoint x: 714, endPoint y: 172, distance: 23.0
click at [714, 172] on textarea "In my opinion, capitalism is preferred compared to socialism because it is bene…" at bounding box center [632, 340] width 334 height 417
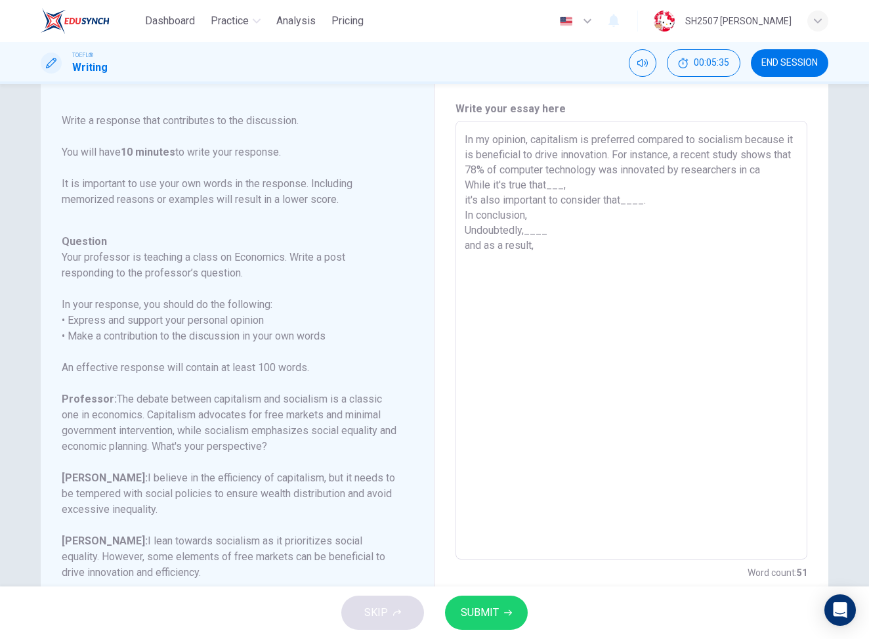
drag, startPoint x: 706, startPoint y: 167, endPoint x: 807, endPoint y: 169, distance: 100.5
click at [807, 169] on div "In my opinion, capitalism is preferred compared to socialism because it is bene…" at bounding box center [632, 340] width 352 height 439
click at [628, 184] on textarea "In my opinion, capitalism is preferred compared to socialism because it is bene…" at bounding box center [632, 340] width 334 height 417
drag, startPoint x: 639, startPoint y: 198, endPoint x: 725, endPoint y: 195, distance: 86.1
click at [725, 195] on textarea "In my opinion, capitalism is preferred compared to socialism because it is bene…" at bounding box center [632, 340] width 334 height 417
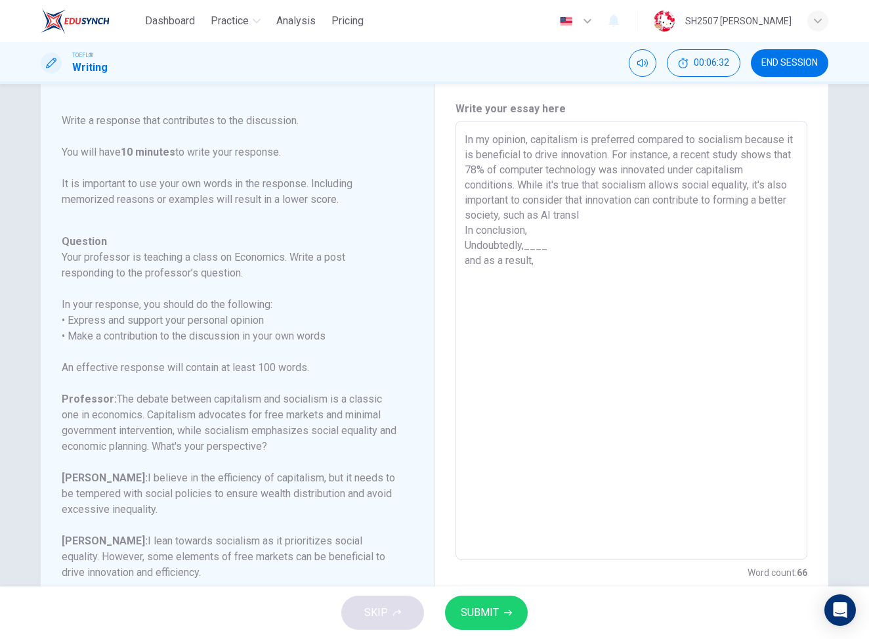
click at [532, 211] on textarea "In my opinion, capitalism is preferred compared to socialism because it is bene…" at bounding box center [632, 340] width 334 height 417
click at [699, 211] on textarea "In my opinion, capitalism is preferred compared to socialism because it is bene…" at bounding box center [632, 340] width 334 height 417
click at [664, 227] on textarea "In my opinion, capitalism is preferred compared to socialism because it is bene…" at bounding box center [632, 340] width 334 height 417
drag, startPoint x: 585, startPoint y: 227, endPoint x: 635, endPoint y: 227, distance: 49.9
click at [635, 227] on textarea "In my opinion, capitalism is preferred compared to socialism because it is bene…" at bounding box center [632, 340] width 334 height 417
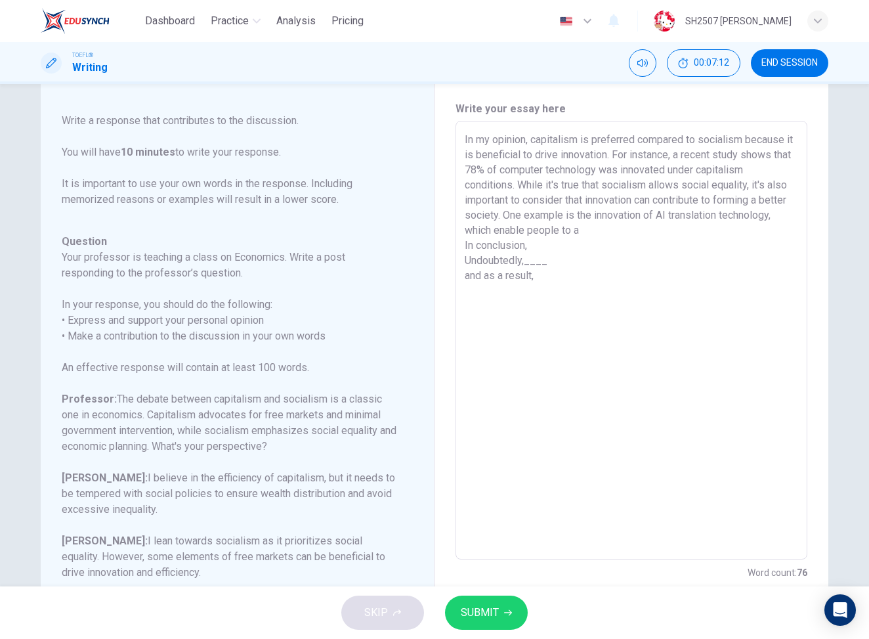
click at [635, 227] on textarea "In my opinion, capitalism is preferred compared to socialism because it is bene…" at bounding box center [632, 340] width 334 height 417
drag, startPoint x: 635, startPoint y: 227, endPoint x: 565, endPoint y: 228, distance: 70.3
click at [565, 228] on textarea "In my opinion, capitalism is preferred compared to socialism because it is bene…" at bounding box center [632, 340] width 334 height 417
drag, startPoint x: 751, startPoint y: 243, endPoint x: 790, endPoint y: 243, distance: 38.7
click at [790, 243] on textarea "In my opinion, capitalism is preferred compared to socialism because it is bene…" at bounding box center [632, 340] width 334 height 417
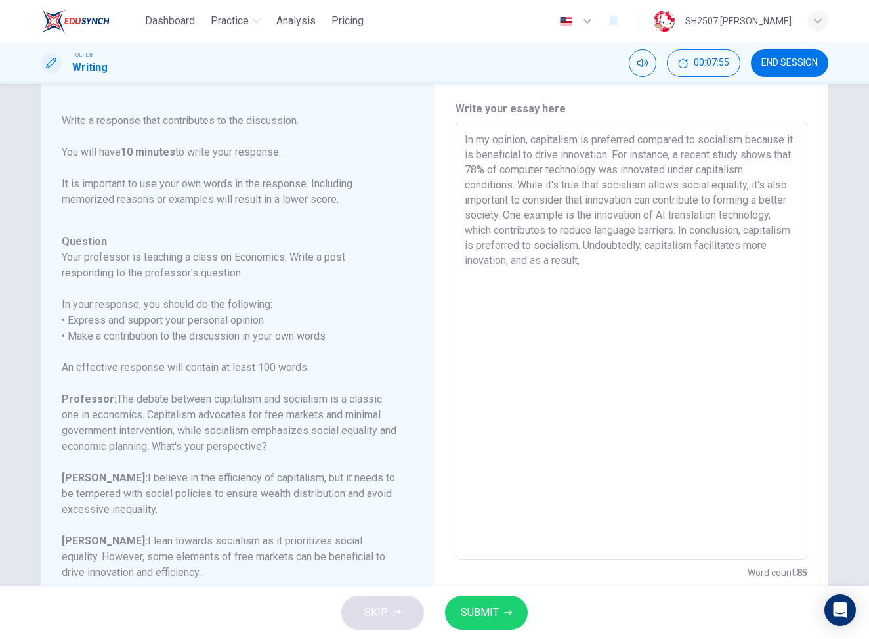
click at [636, 260] on textarea "In my opinion, capitalism is preferred compared to socialism because it is bene…" at bounding box center [632, 340] width 334 height 417
click at [714, 261] on textarea "In my opinion, capitalism is preferred compared to socialism because it is bene…" at bounding box center [632, 340] width 334 height 417
click at [756, 153] on textarea "In my opinion, capitalism is preferred compared to socialism because it is bene…" at bounding box center [632, 340] width 334 height 417
click at [728, 190] on textarea "In my opinion, capitalism is preferred compared to socialism because it is bene…" at bounding box center [632, 340] width 334 height 417
click at [662, 197] on textarea "In my opinion, capitalism is preferred compared to socialism because it is bene…" at bounding box center [632, 340] width 334 height 417
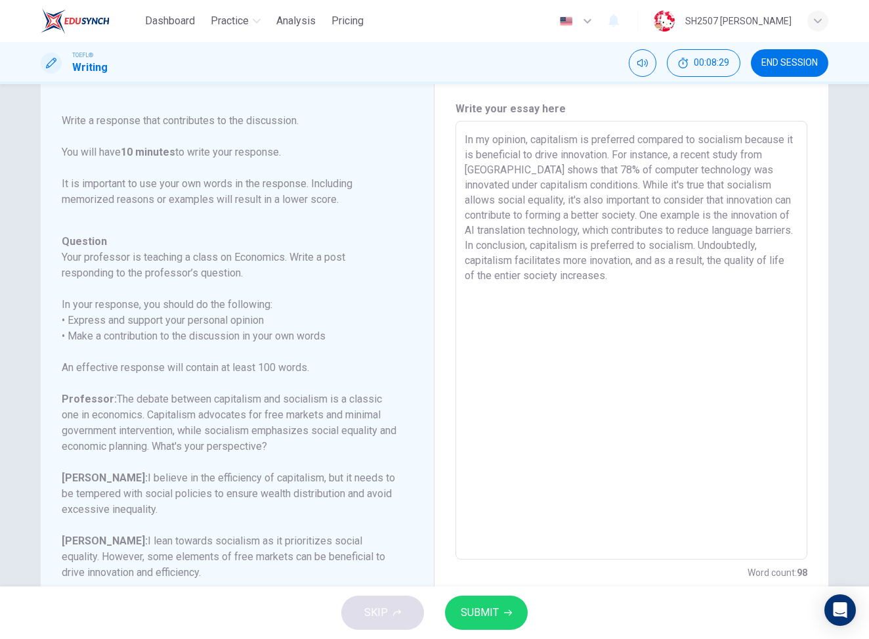
click at [662, 197] on textarea "In my opinion, capitalism is preferred compared to socialism because it is bene…" at bounding box center [632, 340] width 334 height 417
click at [674, 197] on textarea "In my opinion, capitalism is preferred compared to socialism because it is bene…" at bounding box center [632, 340] width 334 height 417
click at [601, 206] on textarea "In my opinion, capitalism is preferred compared to socialism because it is bene…" at bounding box center [632, 340] width 334 height 417
click at [621, 225] on textarea "In my opinion, capitalism is preferred compared to socialism because it is bene…" at bounding box center [632, 340] width 334 height 417
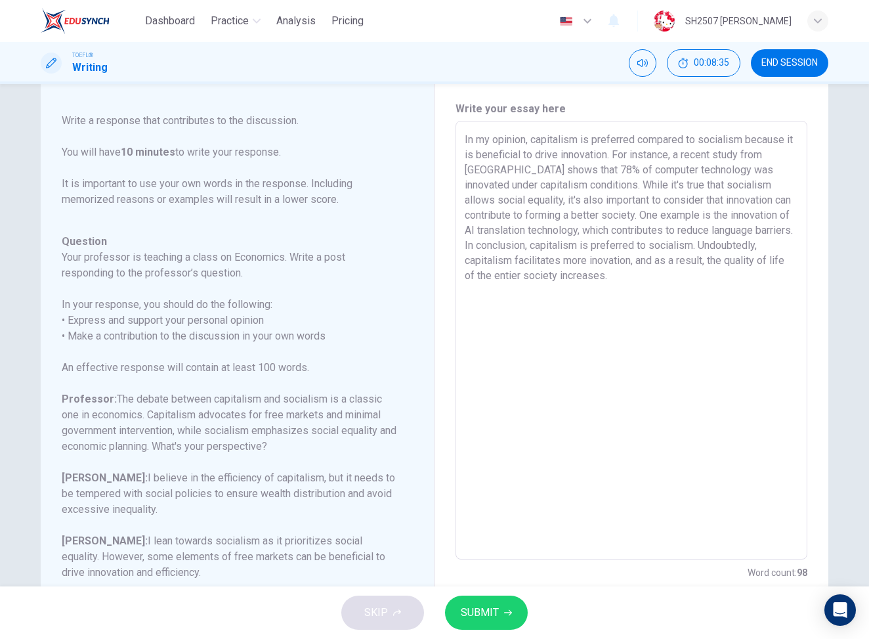
click at [621, 225] on textarea "In my opinion, capitalism is preferred compared to socialism because it is bene…" at bounding box center [632, 340] width 334 height 417
click at [706, 225] on textarea "In my opinion, capitalism is preferred compared to socialism because it is bene…" at bounding box center [632, 340] width 334 height 417
click at [544, 247] on textarea "In my opinion, capitalism is preferred compared to socialism because it is bene…" at bounding box center [632, 340] width 334 height 417
drag, startPoint x: 569, startPoint y: 245, endPoint x: 550, endPoint y: 246, distance: 19.7
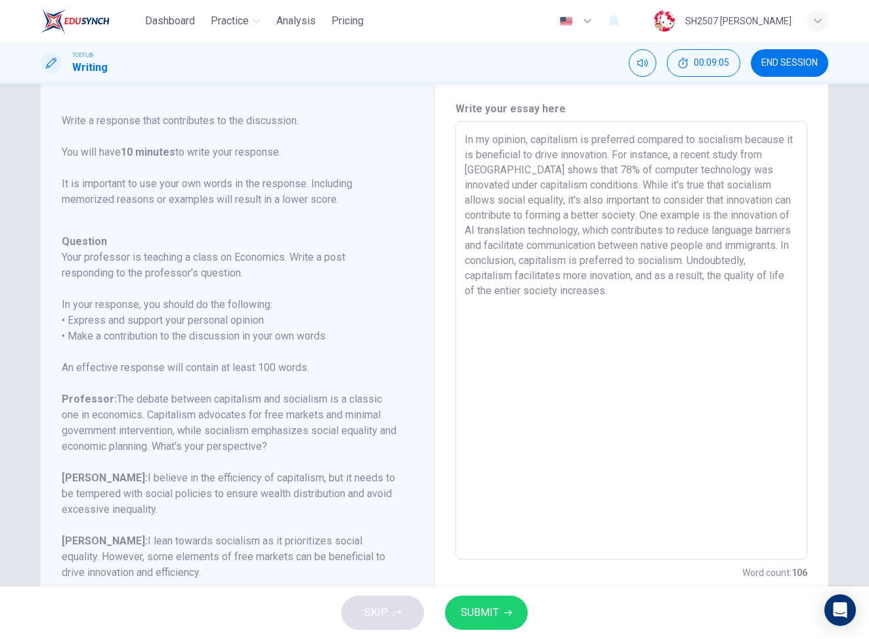
click at [550, 246] on textarea "In my opinion, capitalism is preferred compared to socialism because it is bene…" at bounding box center [632, 340] width 334 height 417
click at [588, 248] on textarea "In my opinion, capitalism is preferred compared to socialism because it is bene…" at bounding box center [632, 340] width 334 height 417
click at [766, 422] on textarea "In my opinion, capitalism is preferred compared to socialism because it is bene…" at bounding box center [632, 340] width 334 height 417
click at [773, 261] on textarea "In my opinion, capitalism is preferred compared to socialism because it is bene…" at bounding box center [632, 340] width 334 height 417
click at [525, 307] on textarea "In my opinion, capitalism is preferred compared to socialism because it is bene…" at bounding box center [632, 340] width 334 height 417
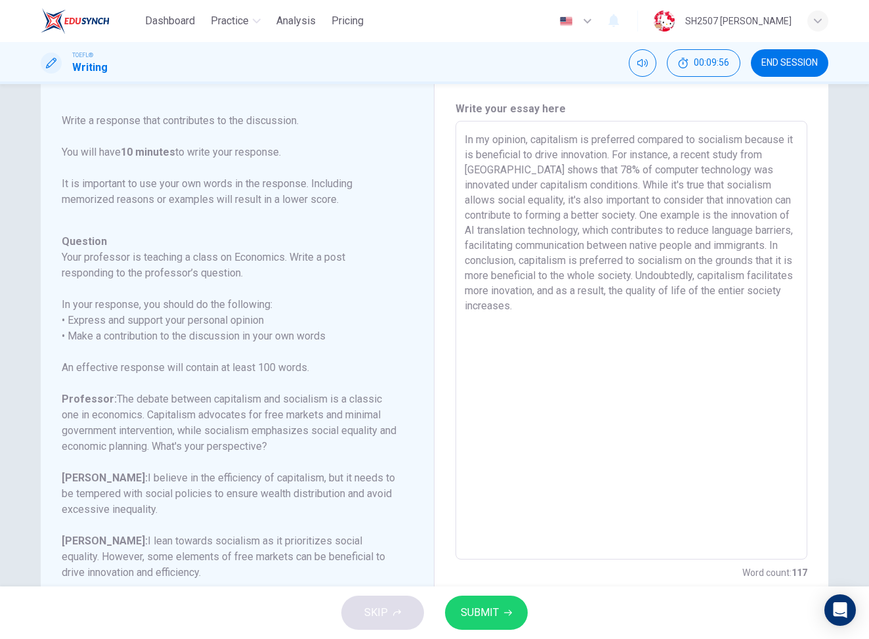
drag, startPoint x: 527, startPoint y: 304, endPoint x: 507, endPoint y: 304, distance: 19.7
click at [507, 304] on textarea "In my opinion, capitalism is preferred compared to socialism because it is bene…" at bounding box center [632, 340] width 334 height 417
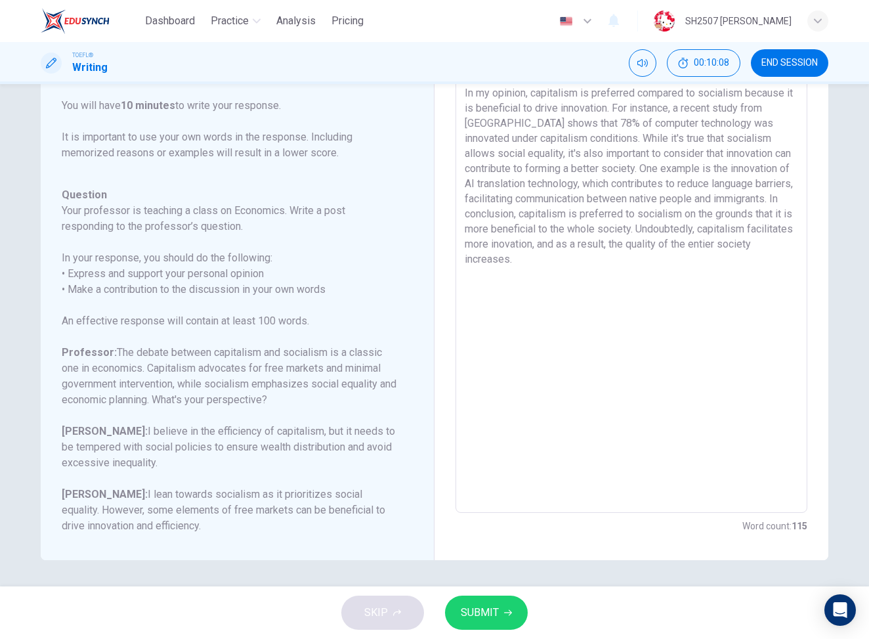
scroll to position [82, 0]
click at [808, 74] on button "END SESSION" at bounding box center [789, 63] width 77 height 28
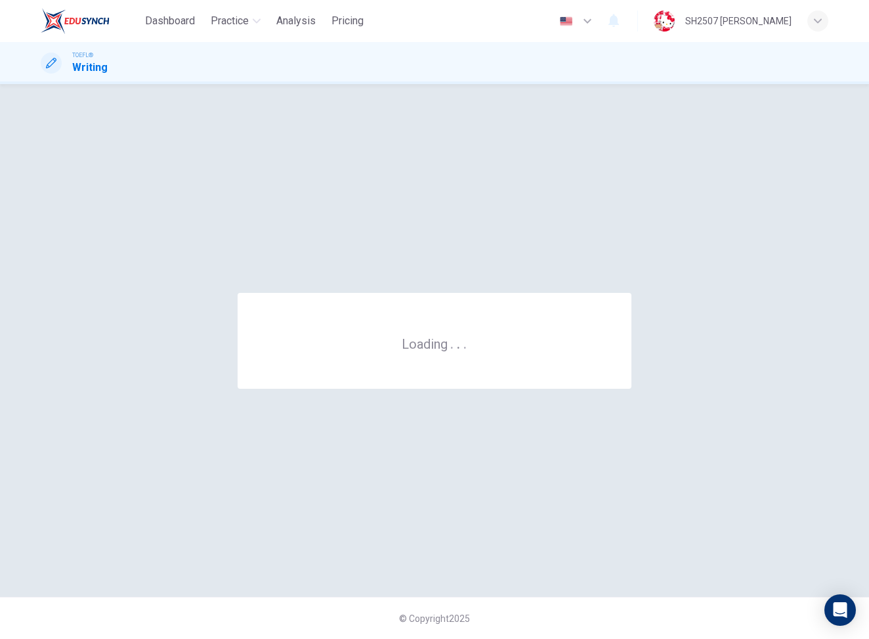
scroll to position [0, 0]
